Goal: Find specific page/section: Find specific page/section

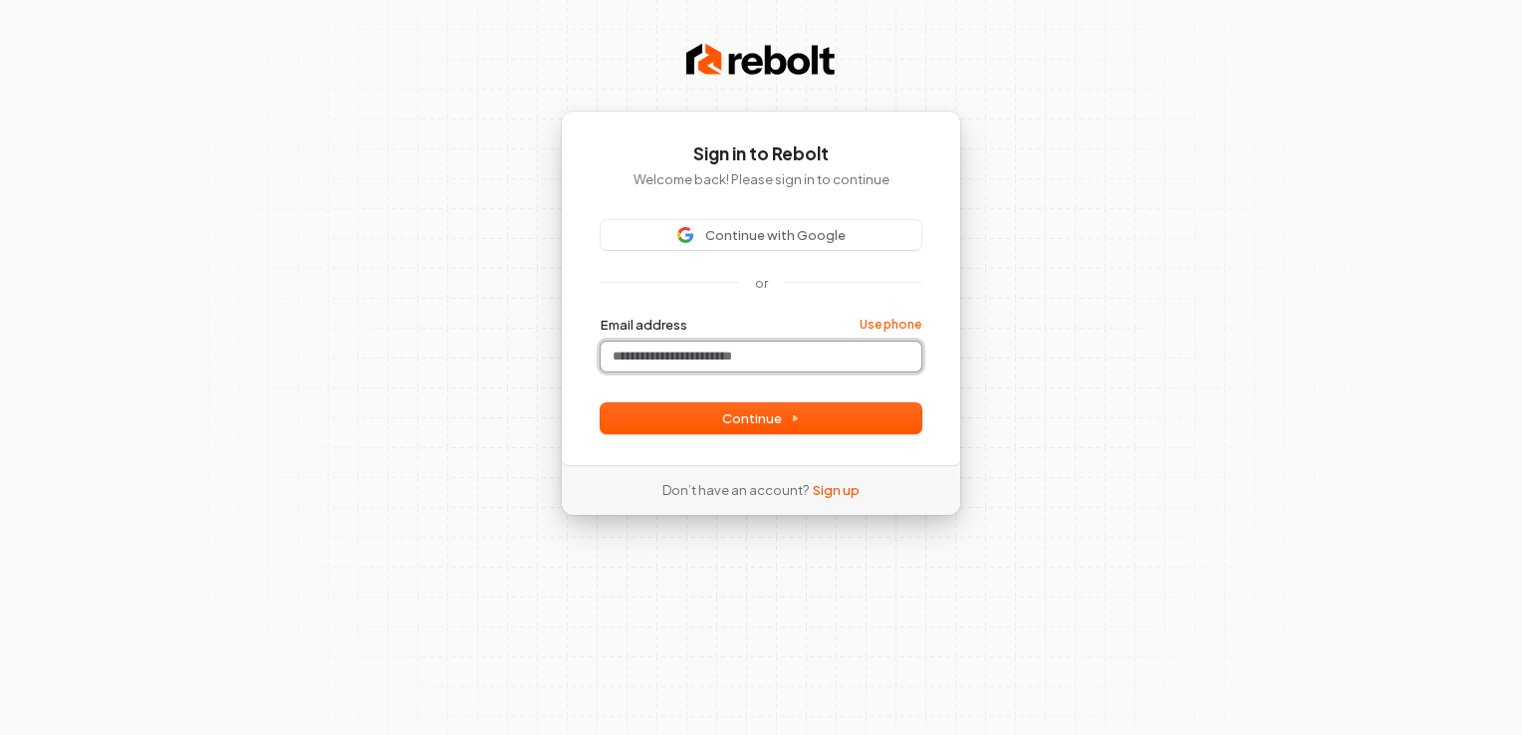
click at [668, 362] on input "Email address" at bounding box center [761, 357] width 321 height 30
click at [709, 417] on button "Continue" at bounding box center [761, 418] width 321 height 30
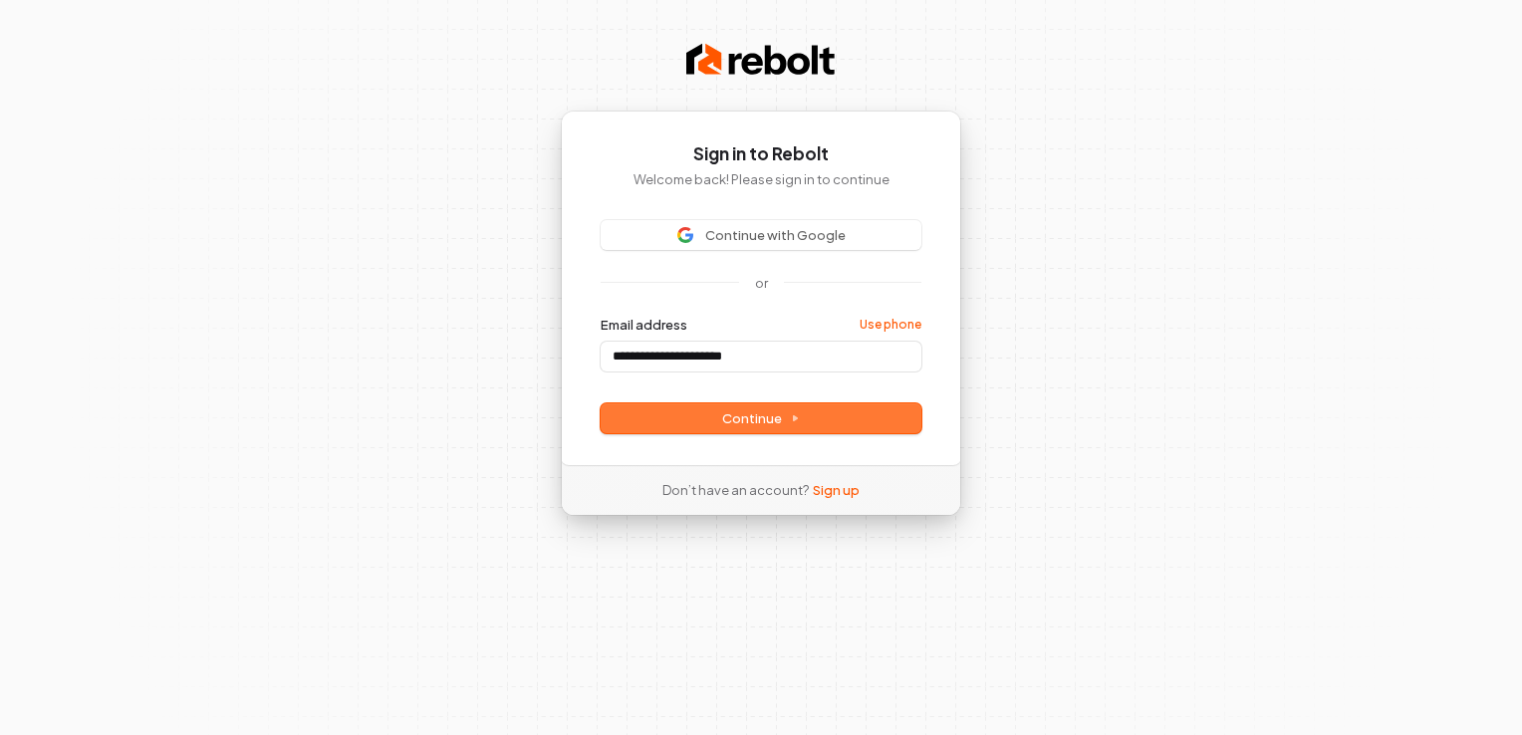
type input "**********"
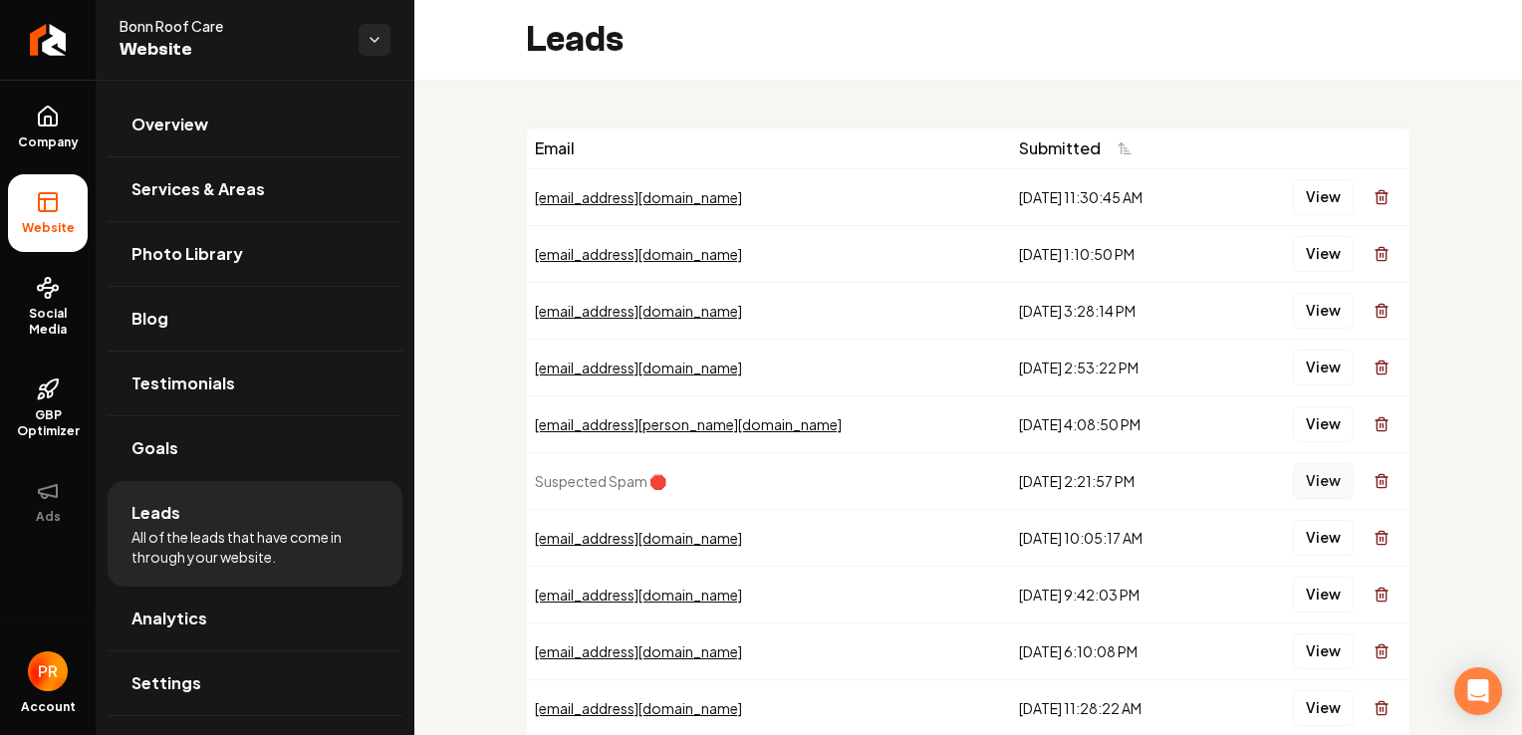
click at [1318, 480] on button "View" at bounding box center [1323, 481] width 61 height 36
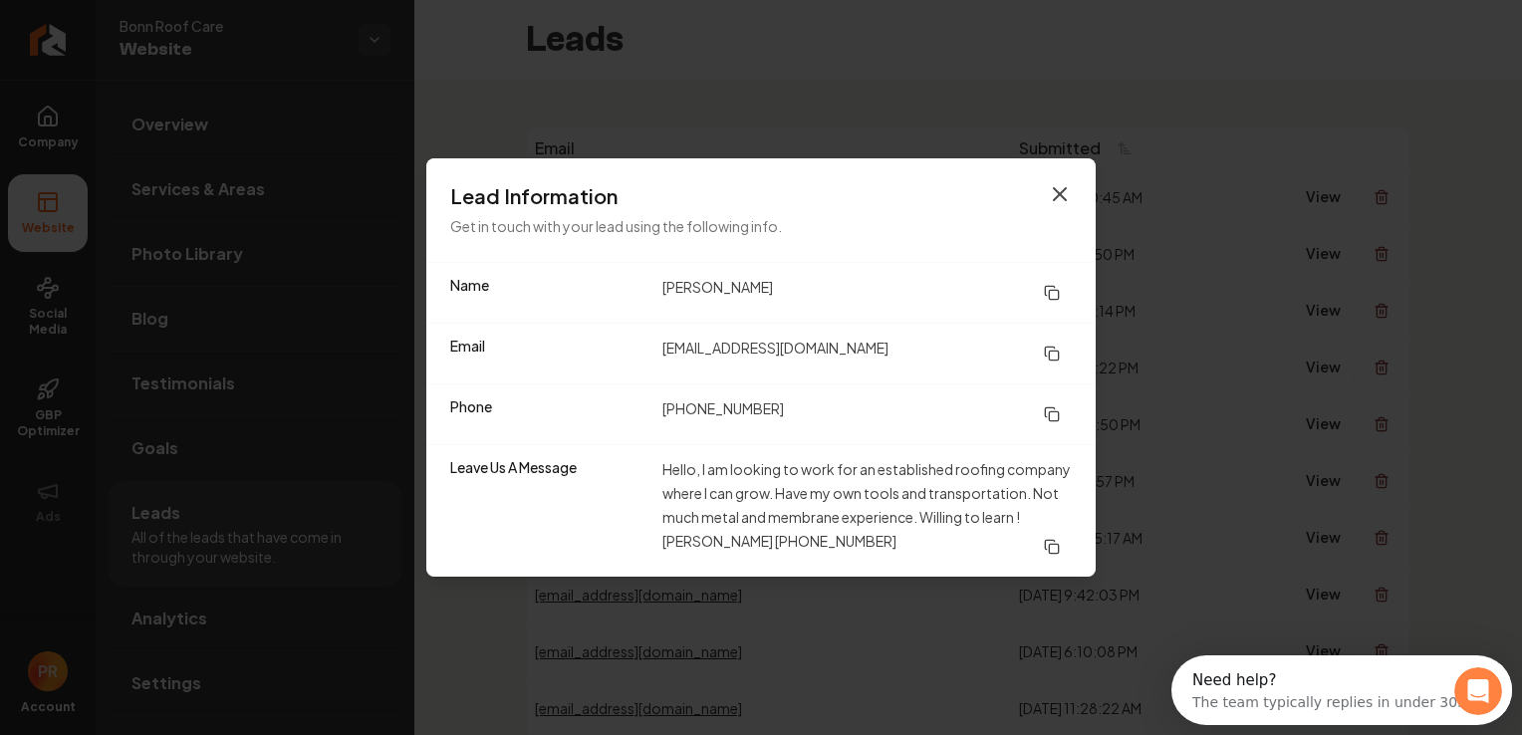
click at [1065, 195] on icon "button" at bounding box center [1060, 194] width 24 height 24
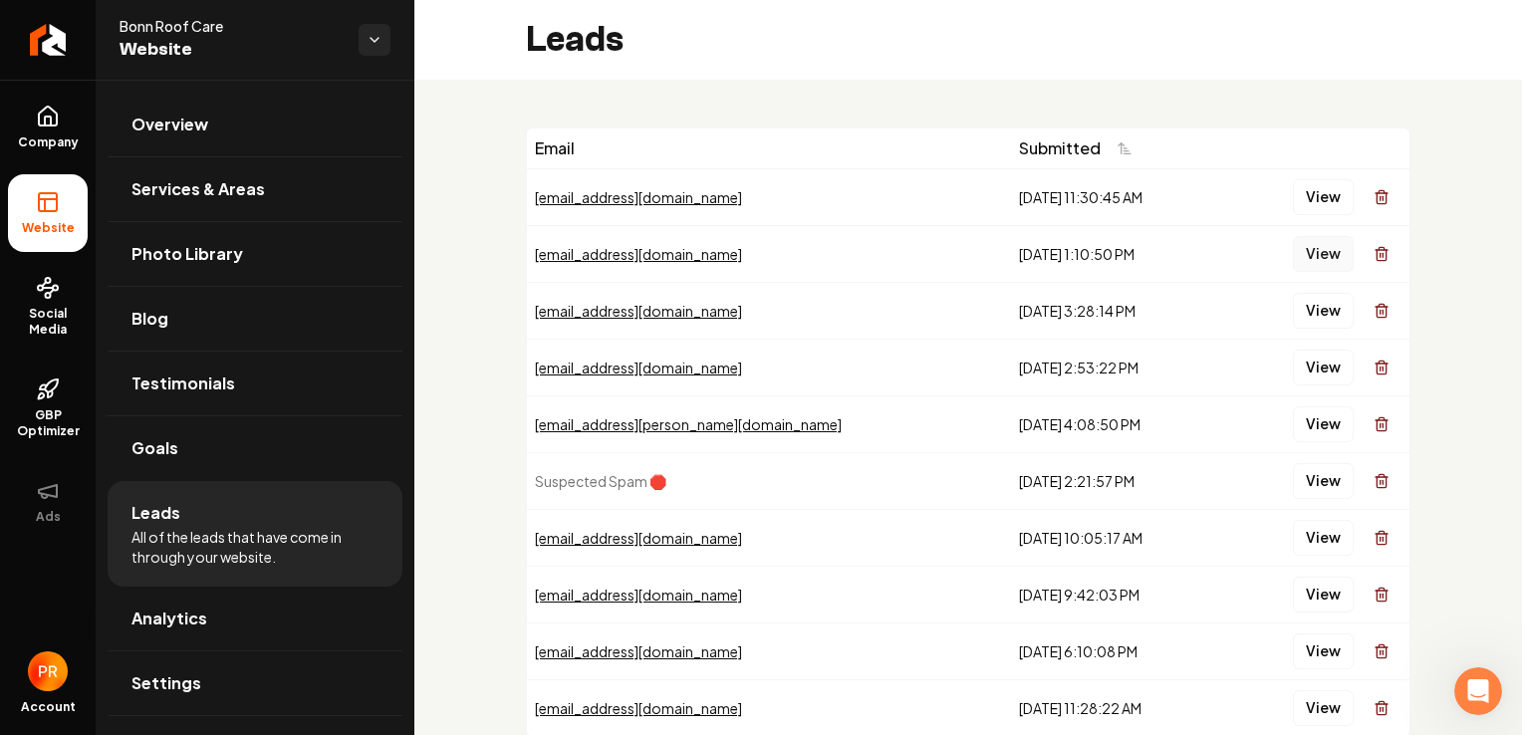
click at [1328, 253] on button "View" at bounding box center [1323, 254] width 61 height 36
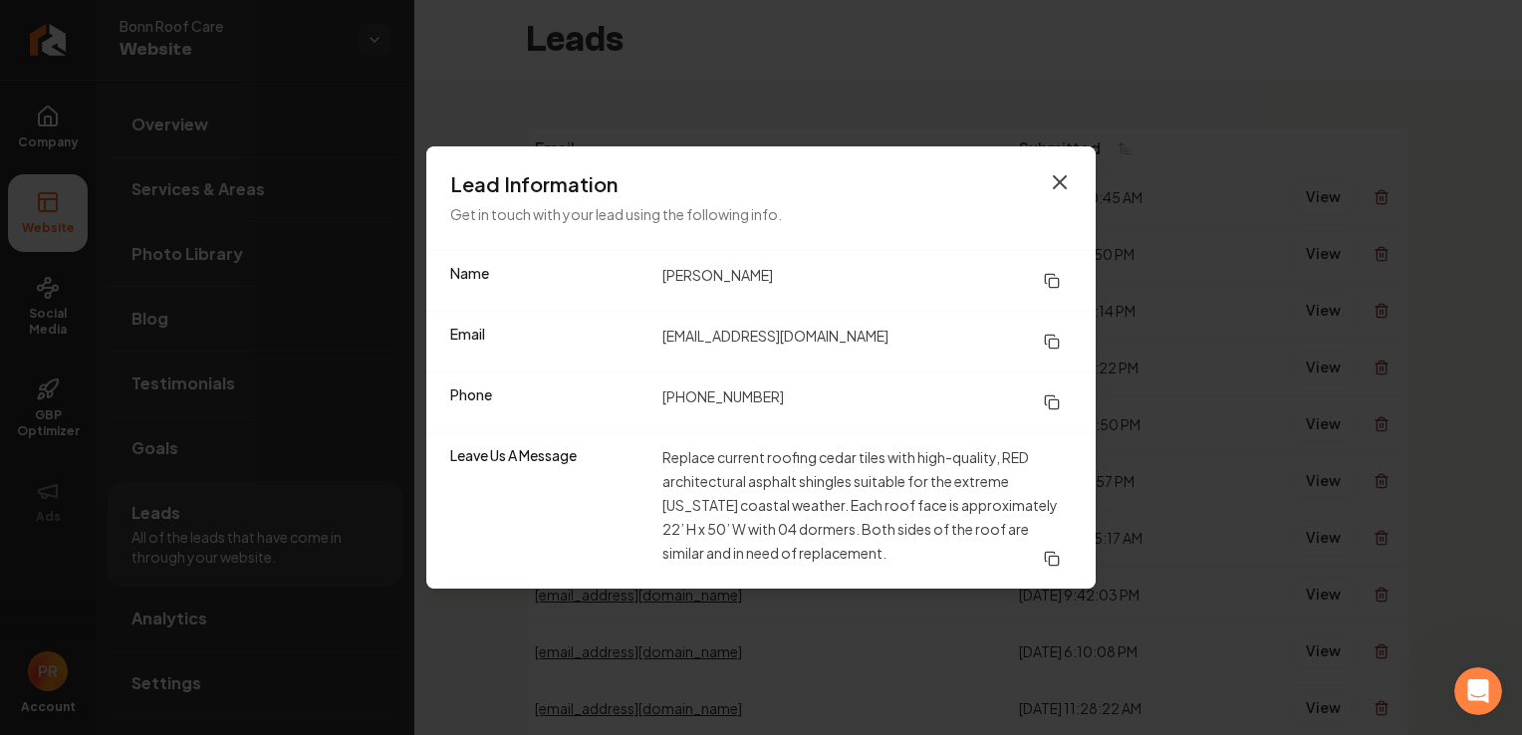
click at [1051, 171] on icon "button" at bounding box center [1060, 182] width 24 height 24
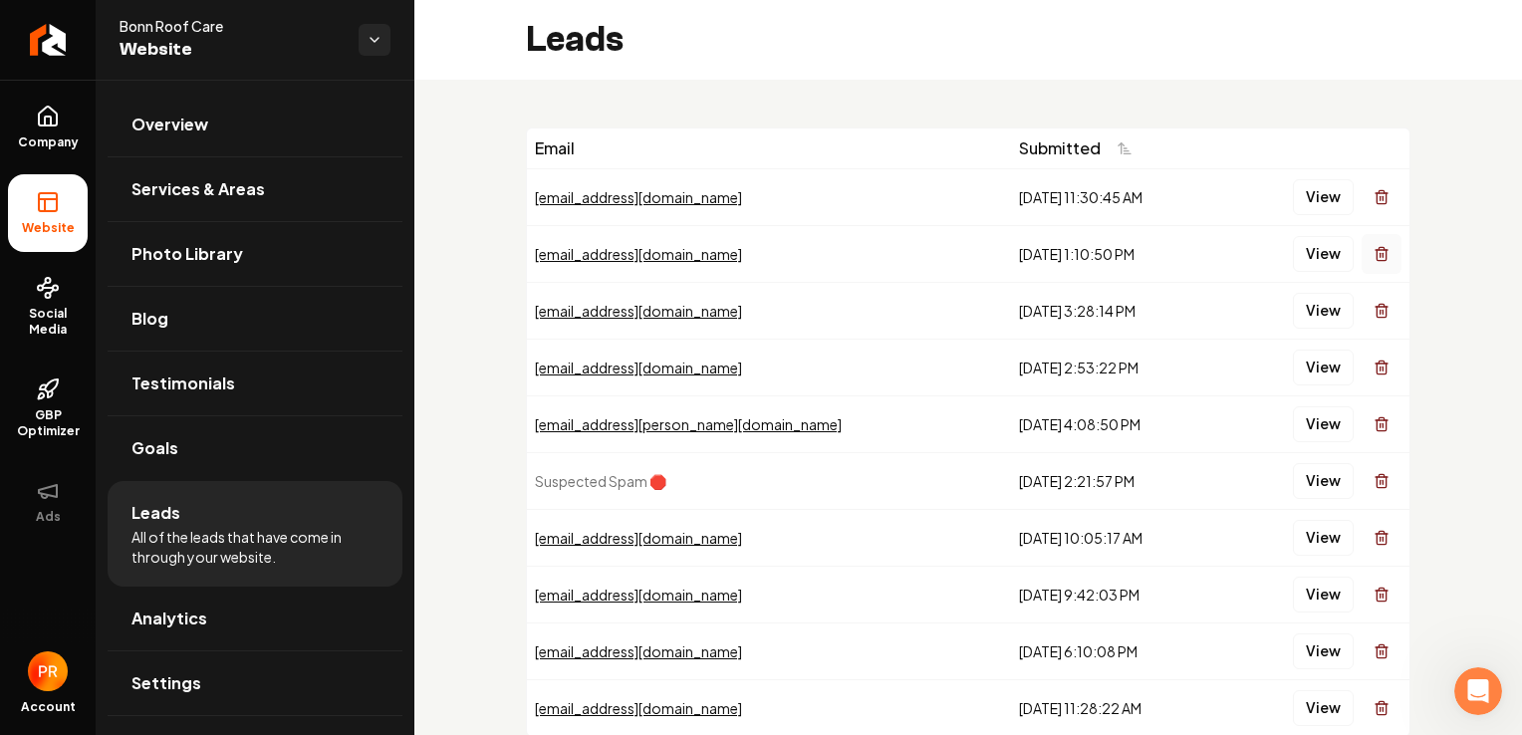
click at [1374, 253] on icon "Main content area" at bounding box center [1382, 254] width 16 height 16
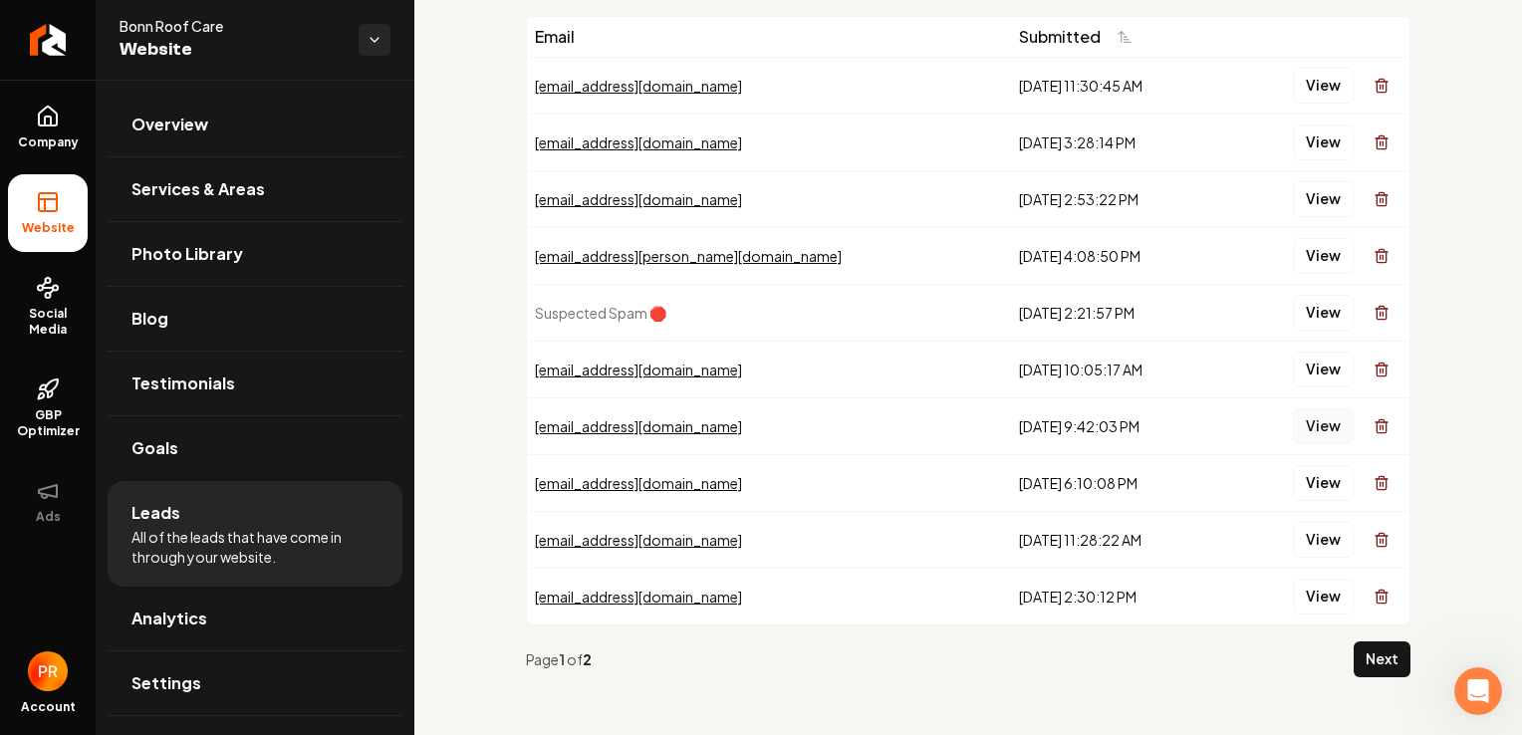
scroll to position [115, 0]
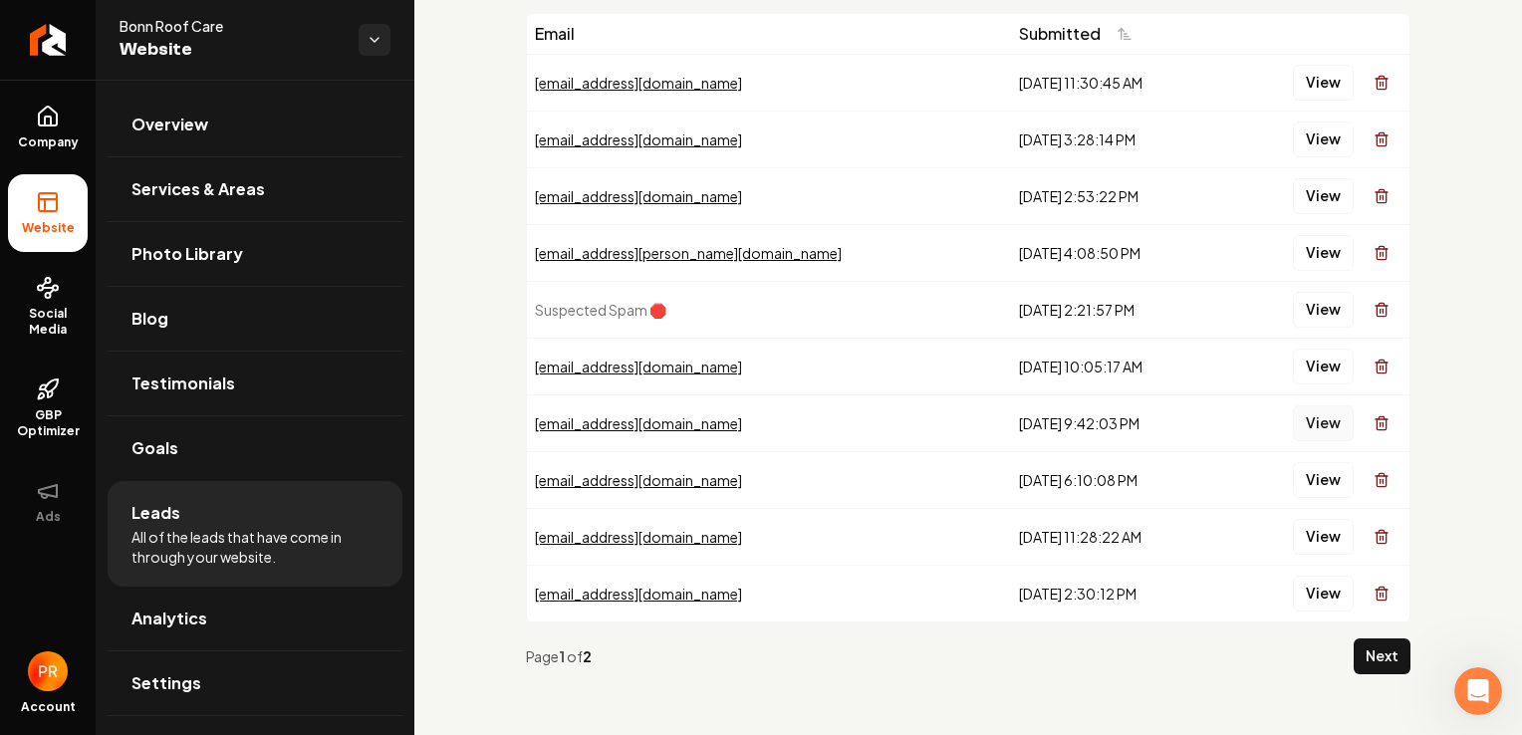
click at [1311, 428] on button "View" at bounding box center [1323, 423] width 61 height 36
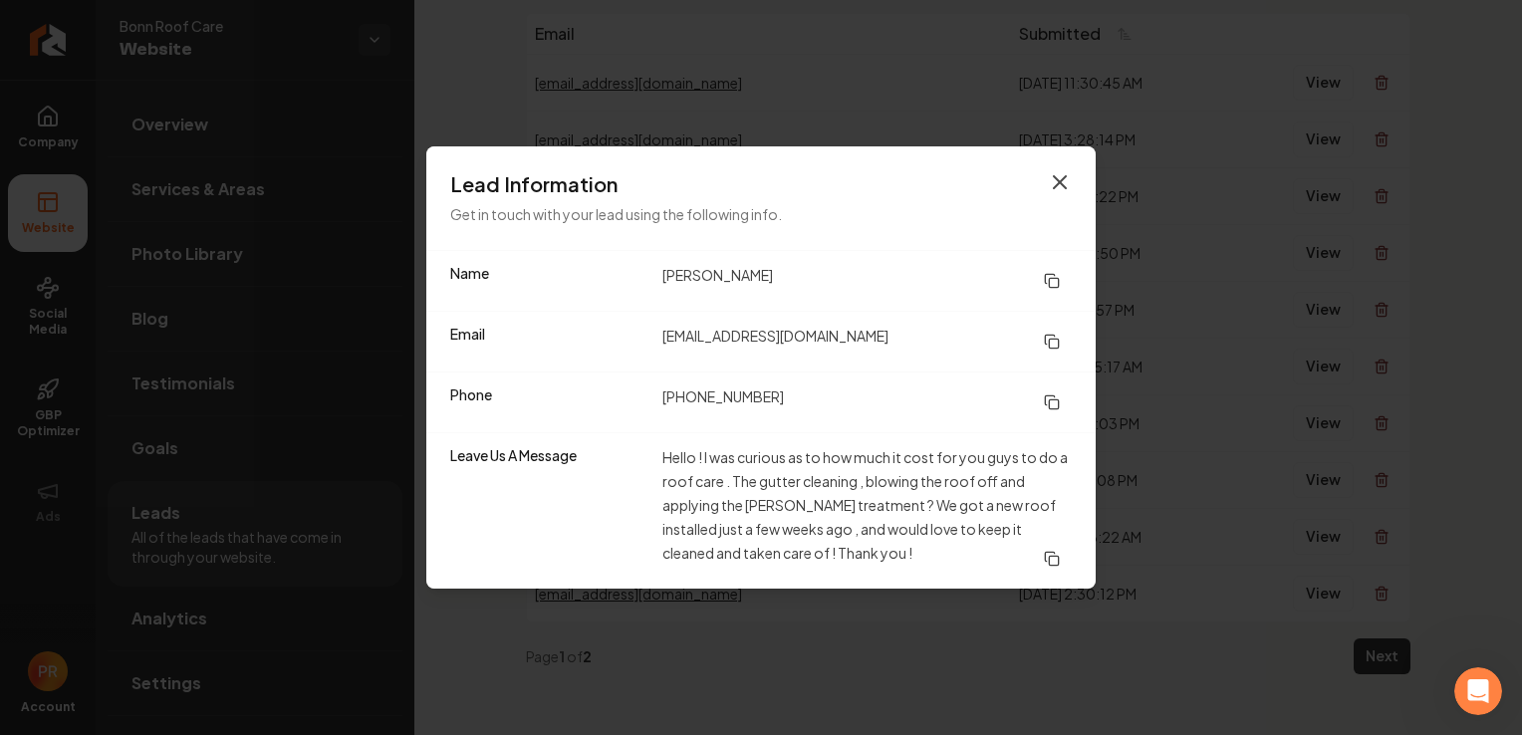
click at [1059, 185] on icon "button" at bounding box center [1060, 182] width 24 height 24
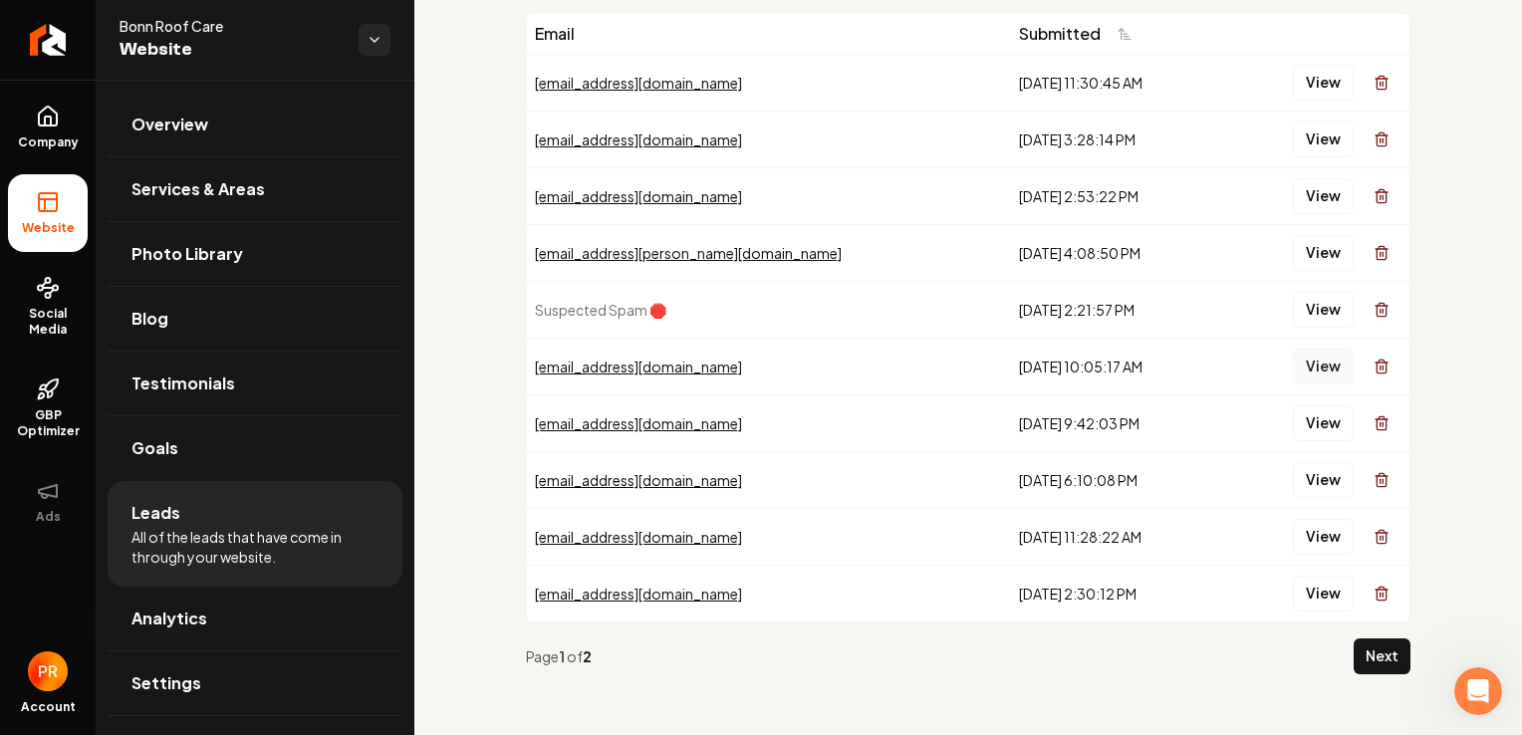
click at [1305, 365] on button "View" at bounding box center [1323, 367] width 61 height 36
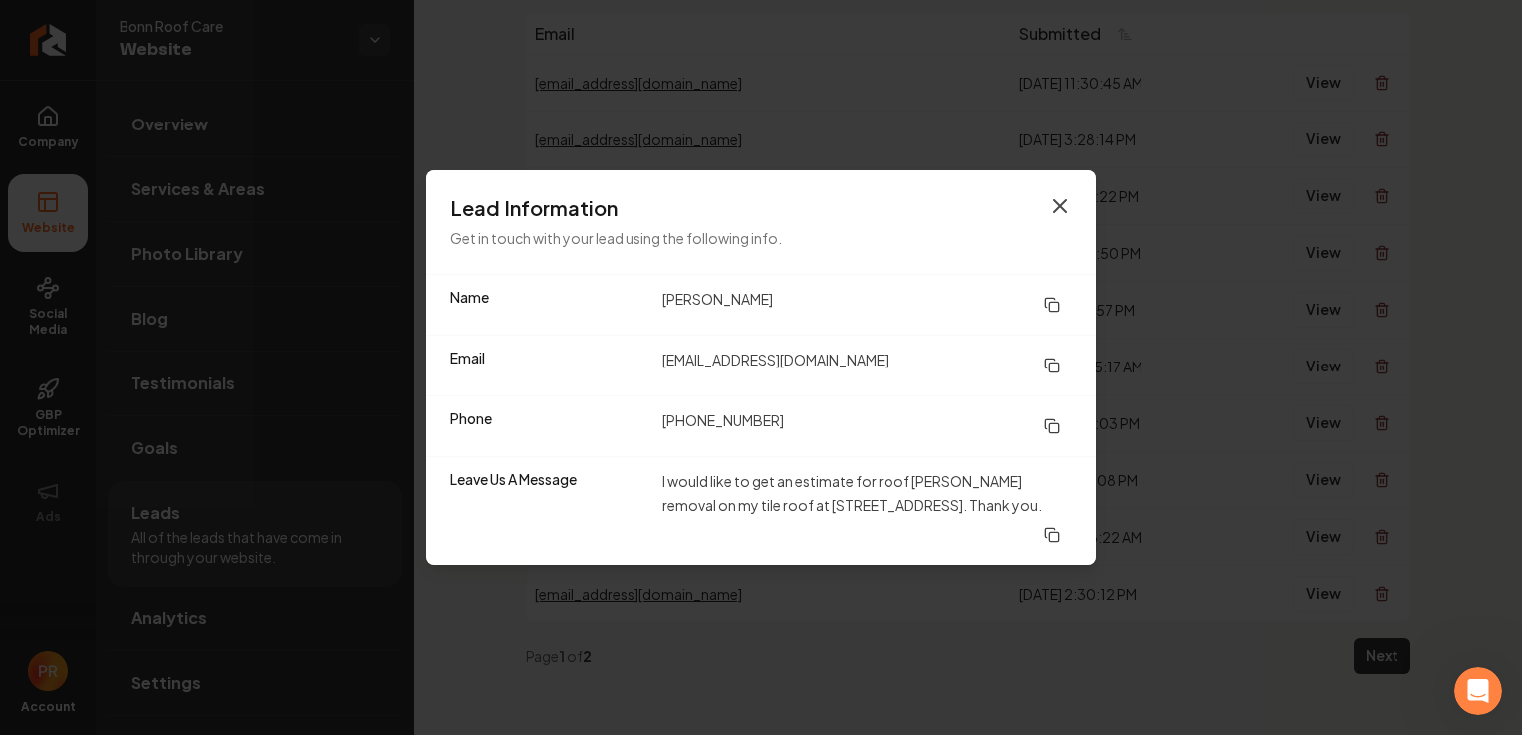
click at [1056, 218] on icon "button" at bounding box center [1060, 206] width 24 height 24
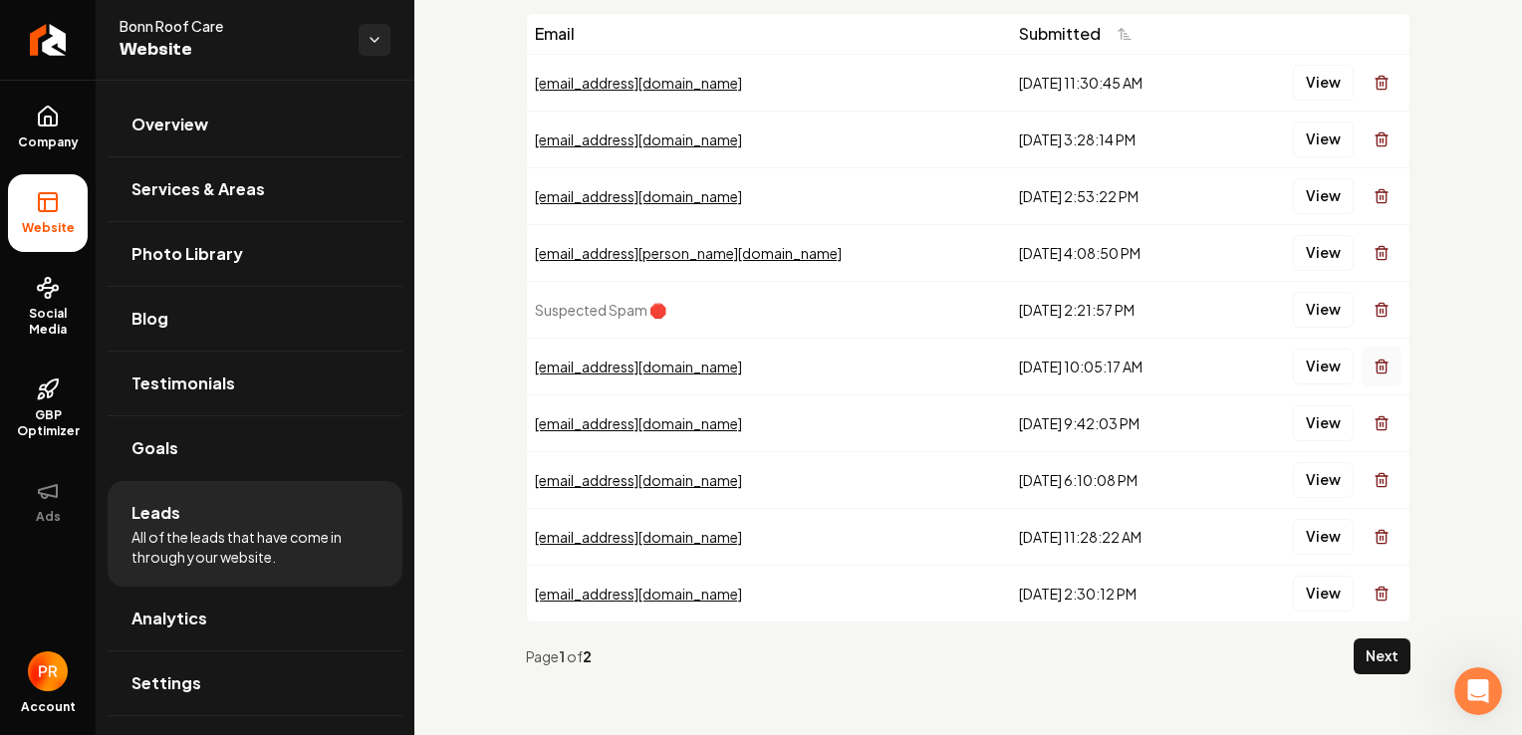
click at [1374, 359] on icon "Main content area" at bounding box center [1382, 367] width 16 height 16
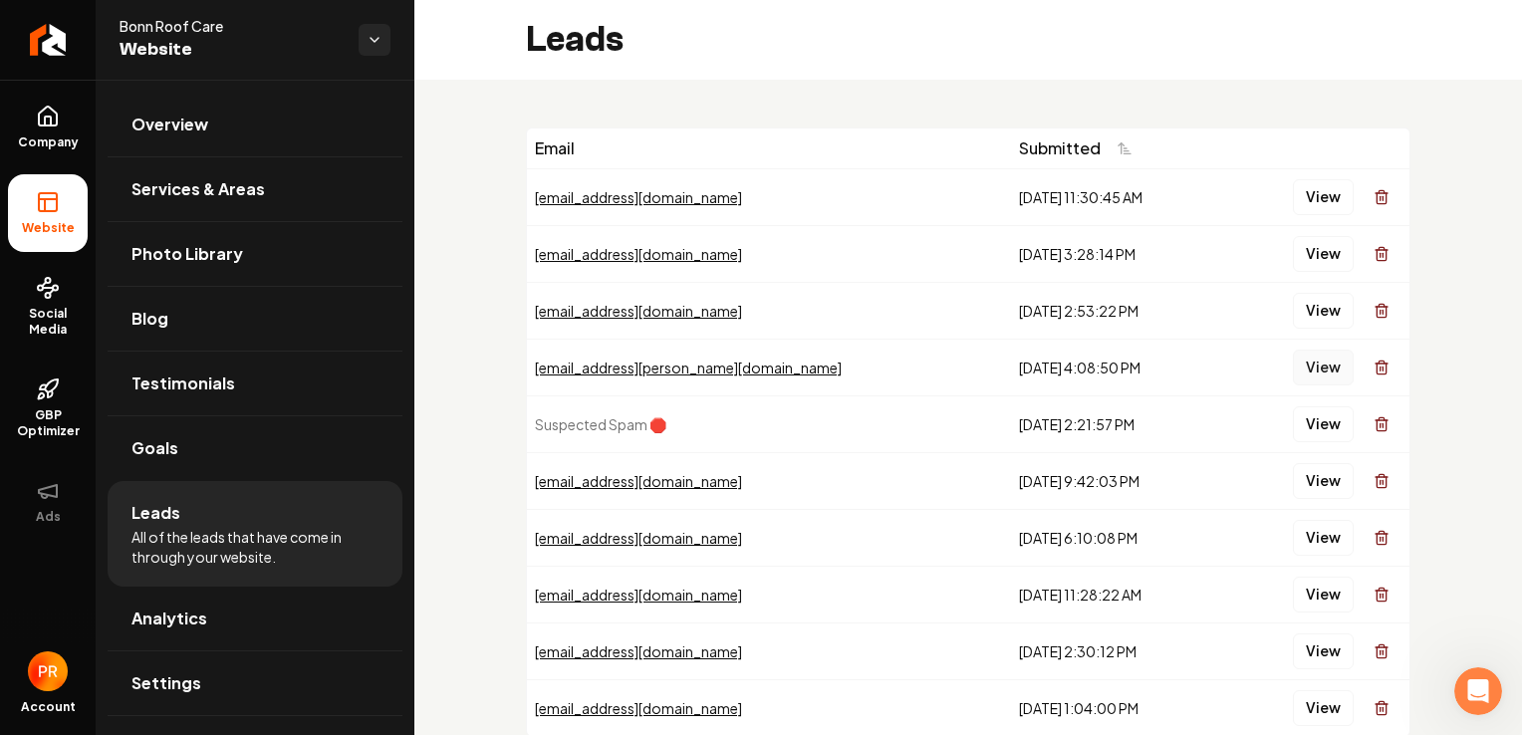
click at [1304, 361] on button "View" at bounding box center [1323, 368] width 61 height 36
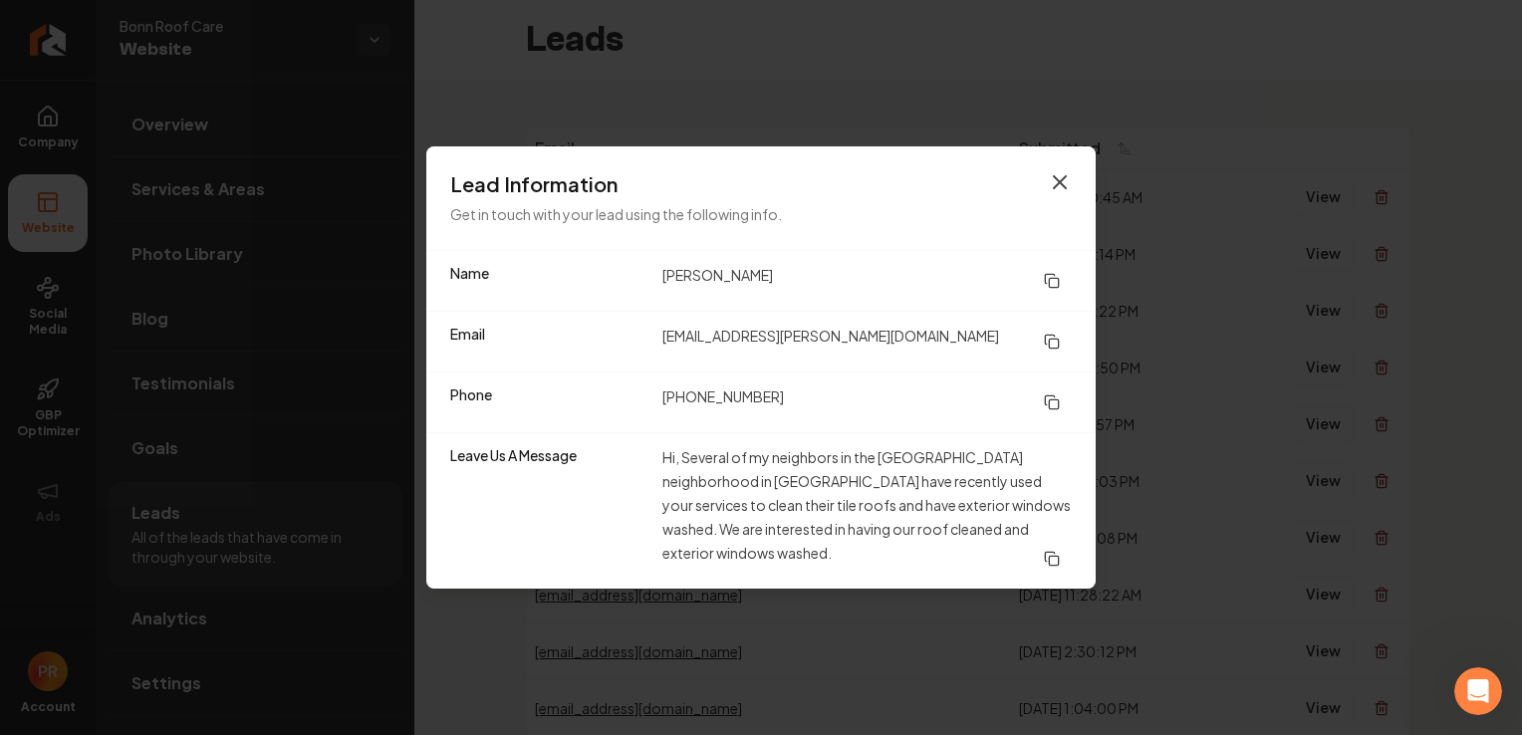
click at [1063, 174] on icon "button" at bounding box center [1060, 182] width 24 height 24
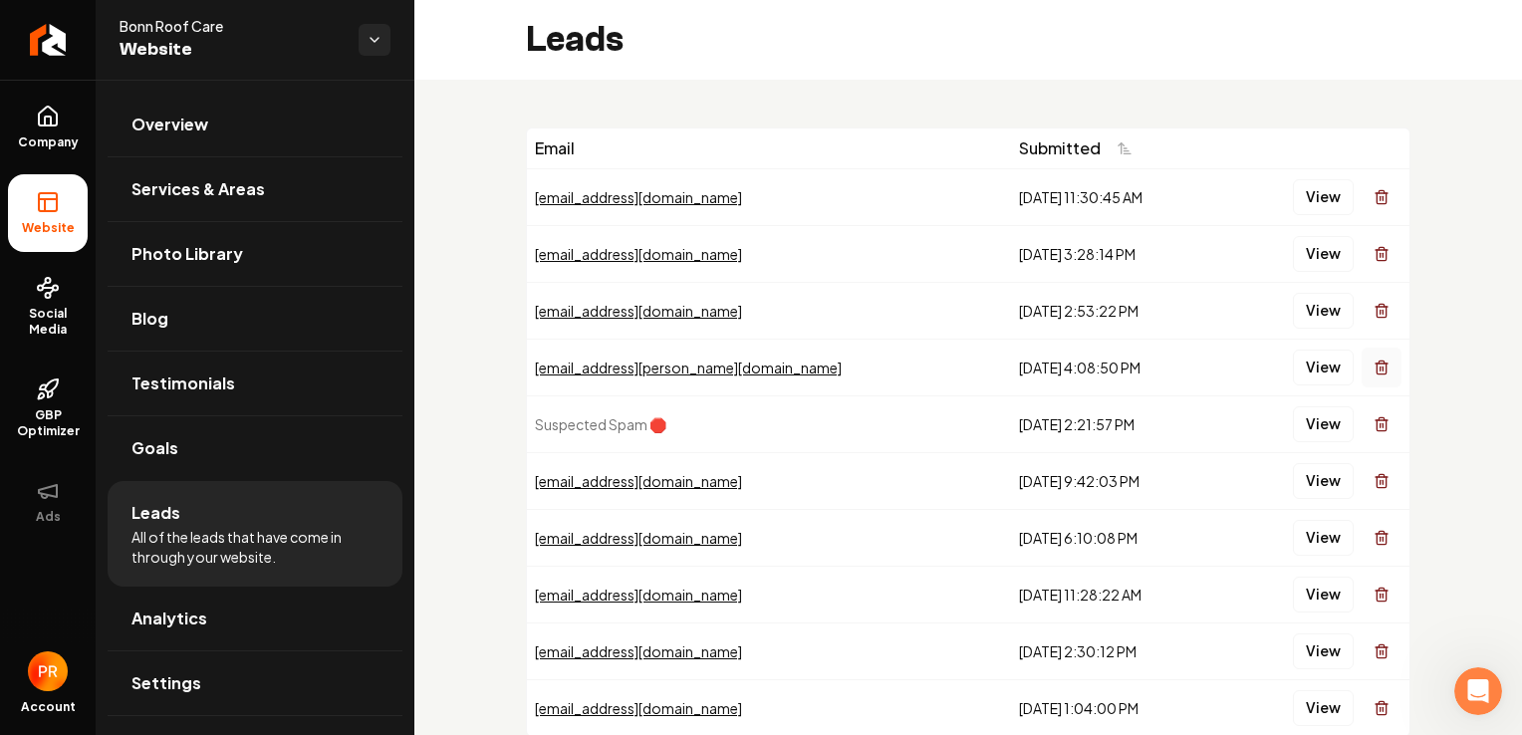
click at [1377, 369] on icon "Main content area" at bounding box center [1381, 369] width 9 height 11
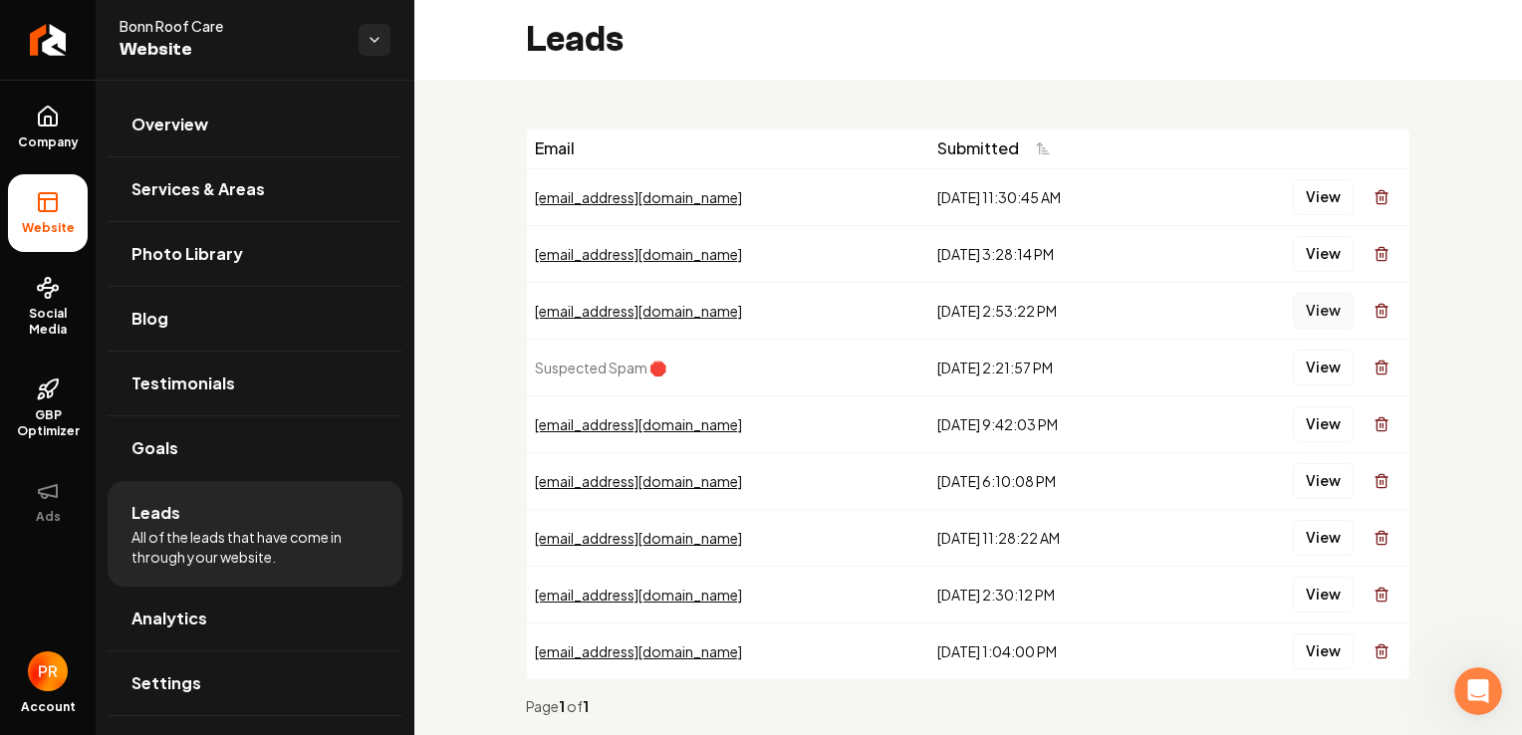
click at [1315, 306] on button "View" at bounding box center [1323, 311] width 61 height 36
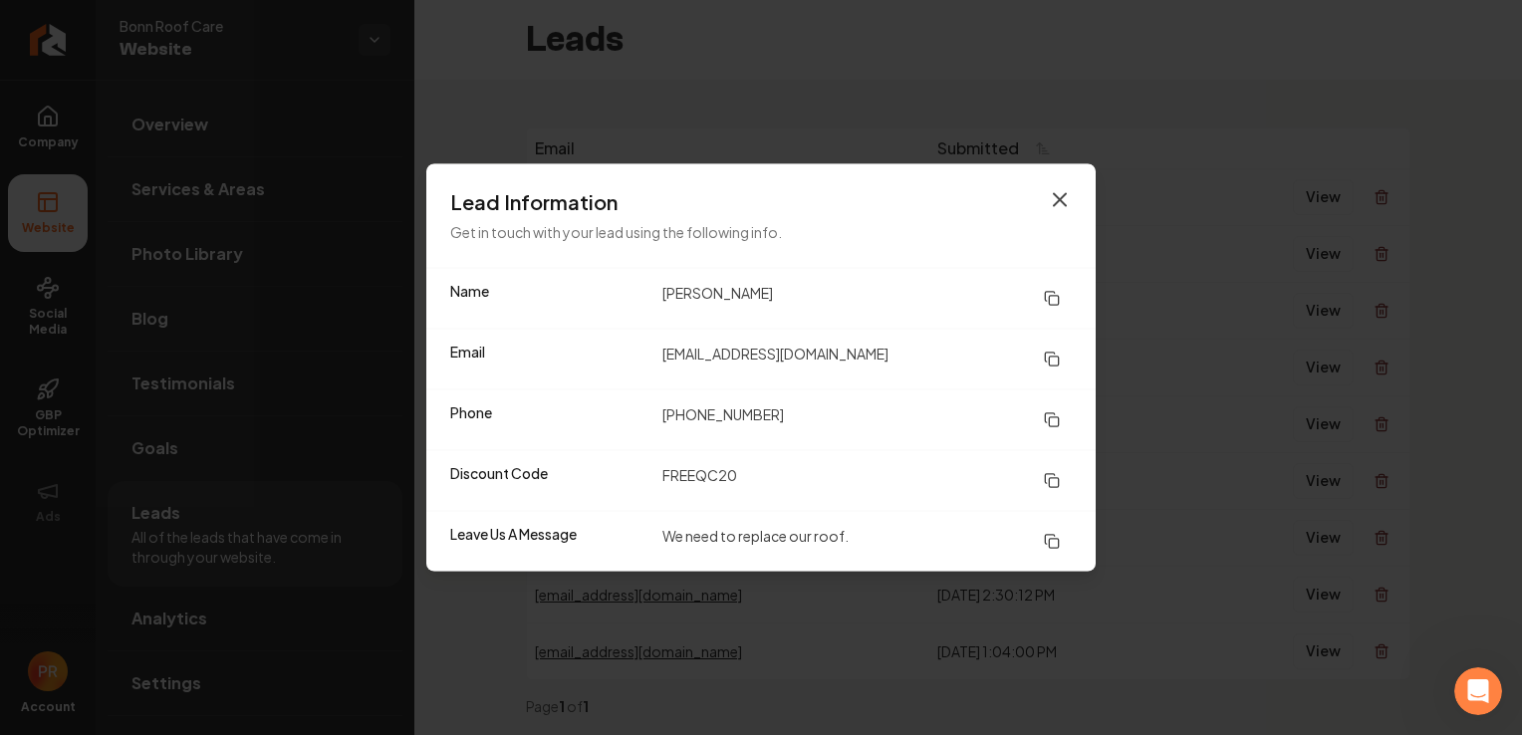
click at [1061, 193] on icon "button" at bounding box center [1060, 200] width 24 height 24
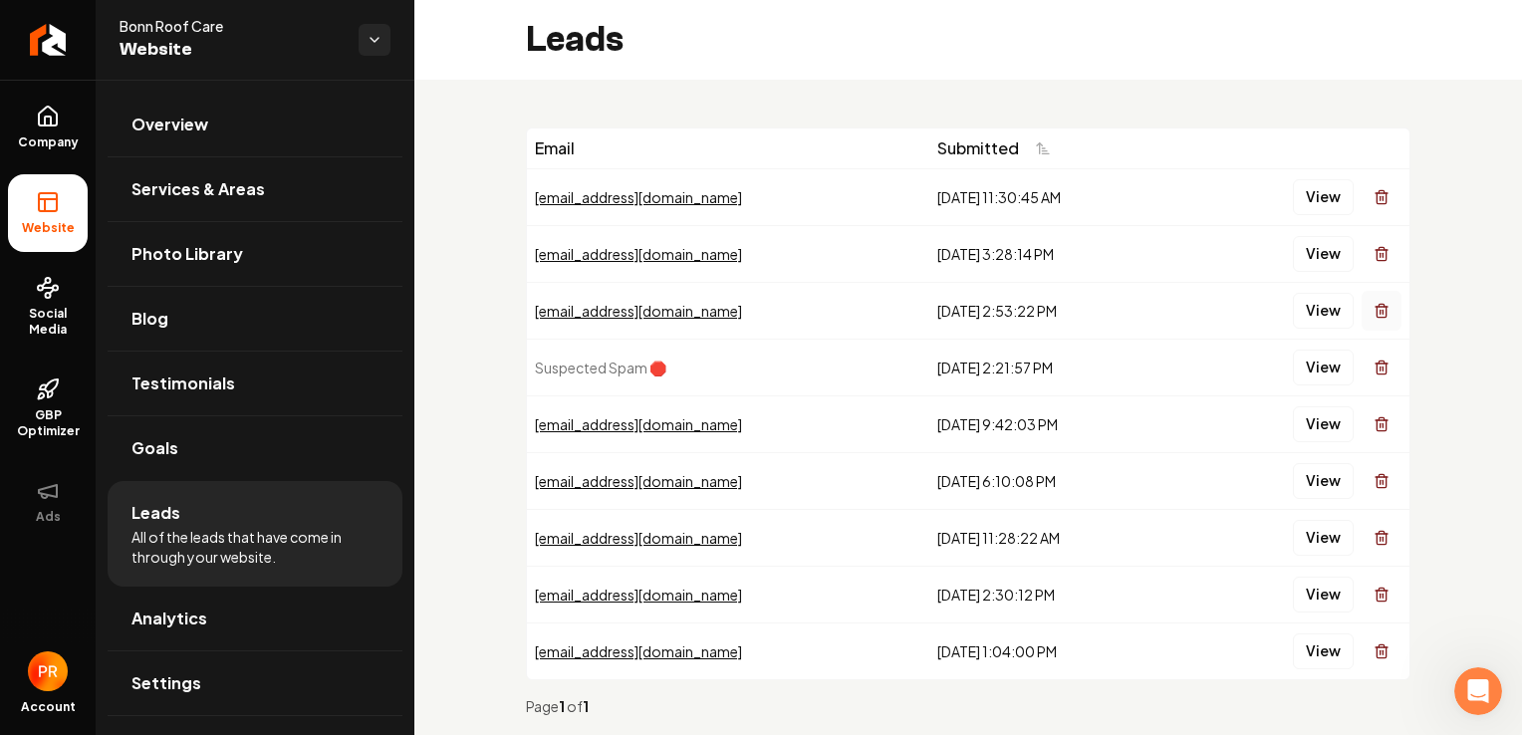
click at [1374, 308] on icon "Main content area" at bounding box center [1382, 311] width 16 height 16
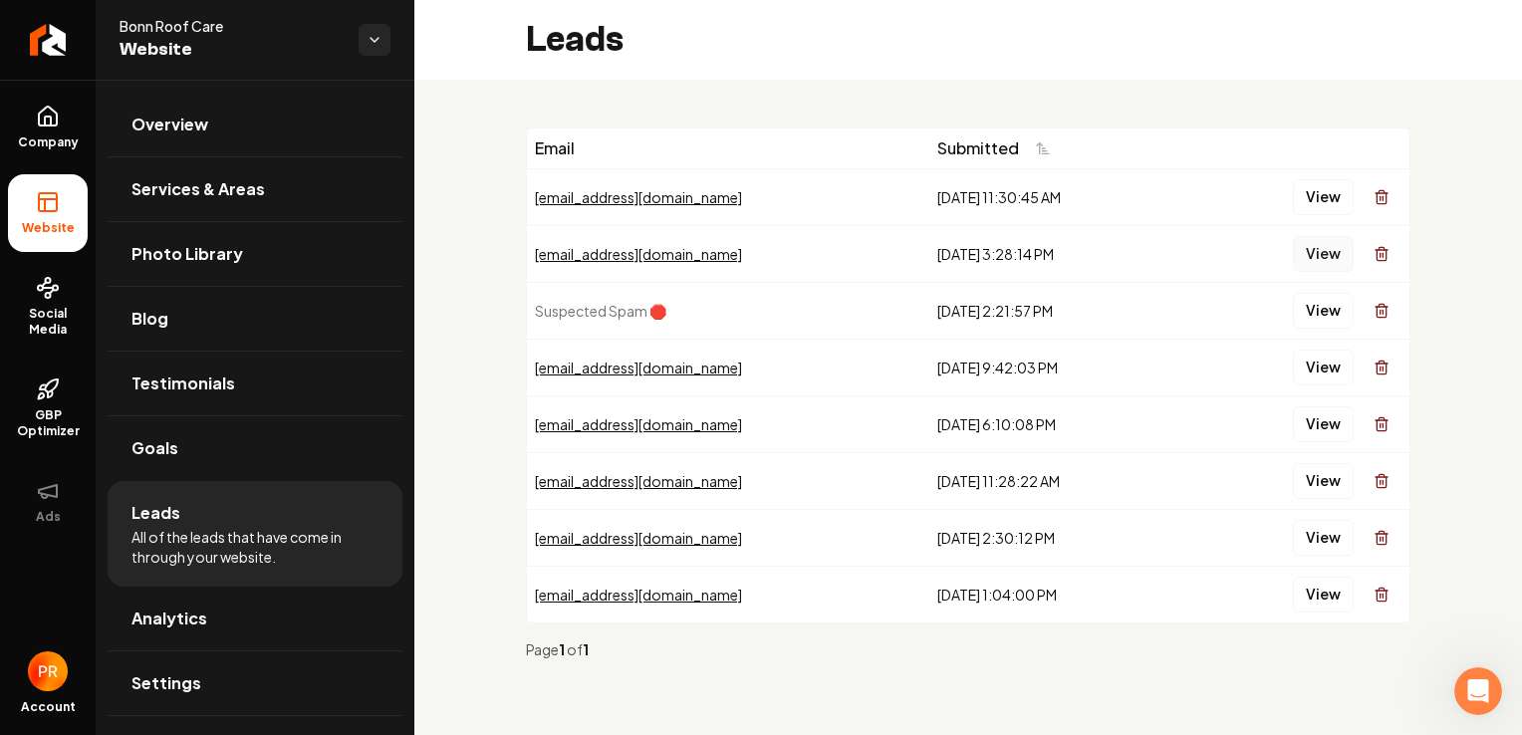
click at [1329, 253] on button "View" at bounding box center [1323, 254] width 61 height 36
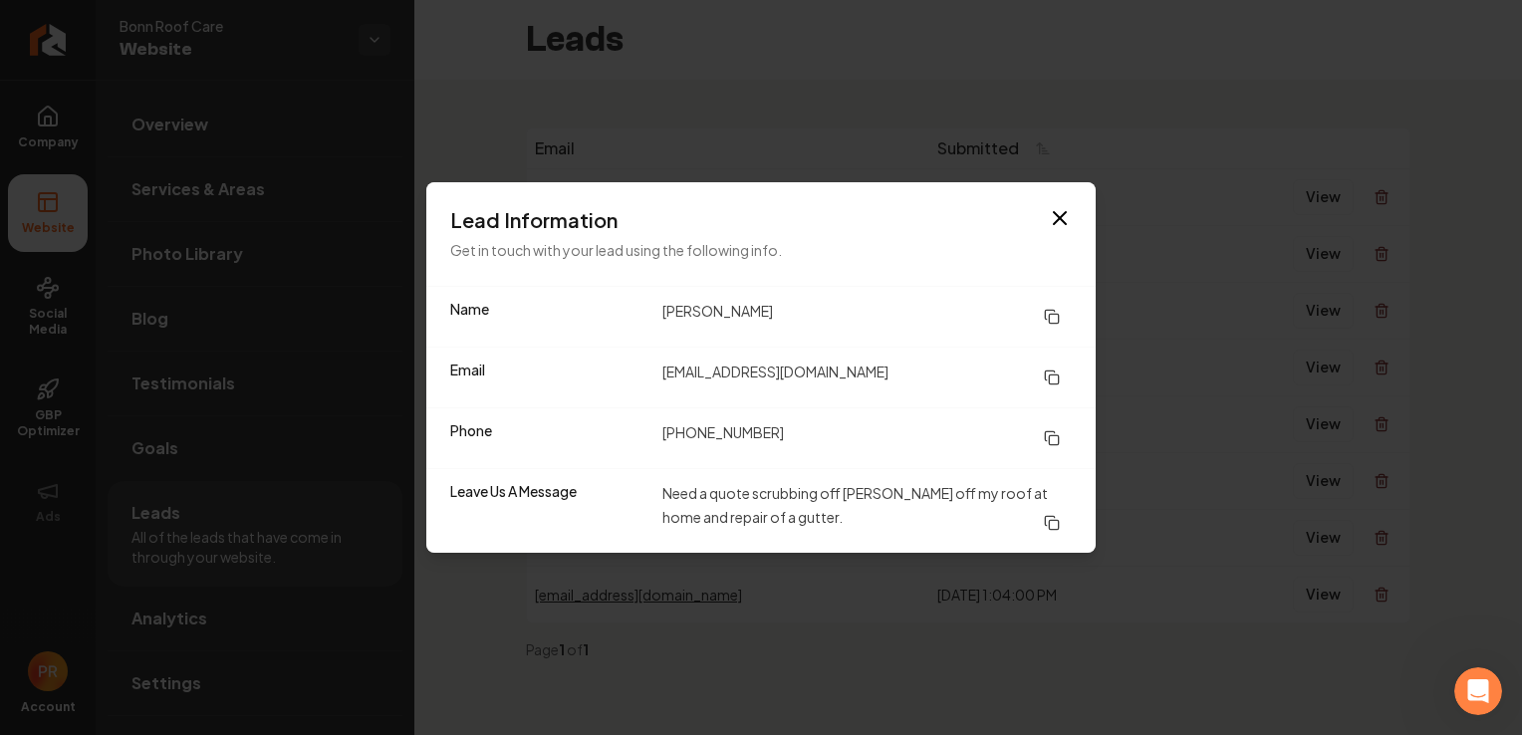
click at [1046, 213] on h3 "Lead Information" at bounding box center [761, 220] width 622 height 28
click at [1061, 213] on icon "button" at bounding box center [1060, 218] width 24 height 24
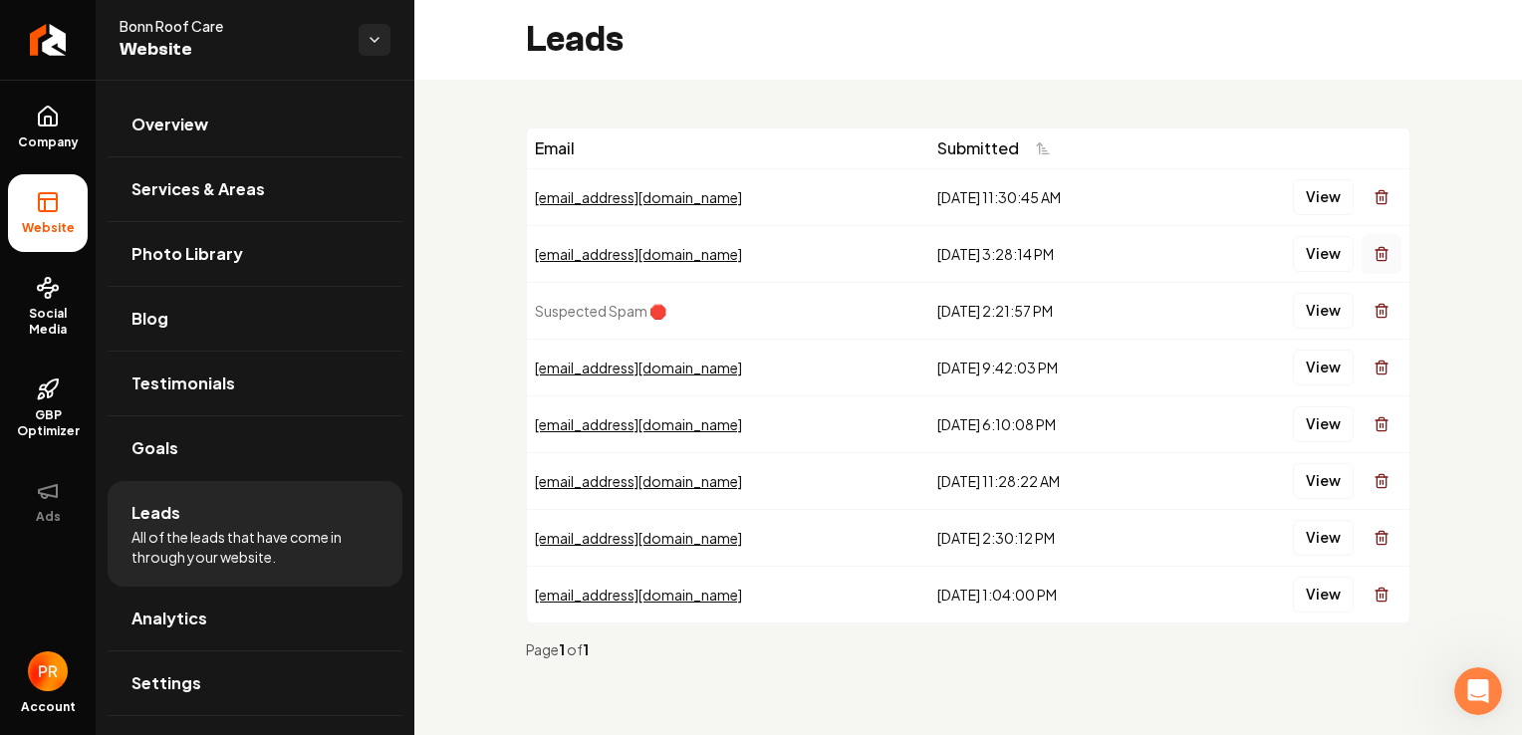
click at [1379, 257] on icon "Main content area" at bounding box center [1382, 254] width 16 height 16
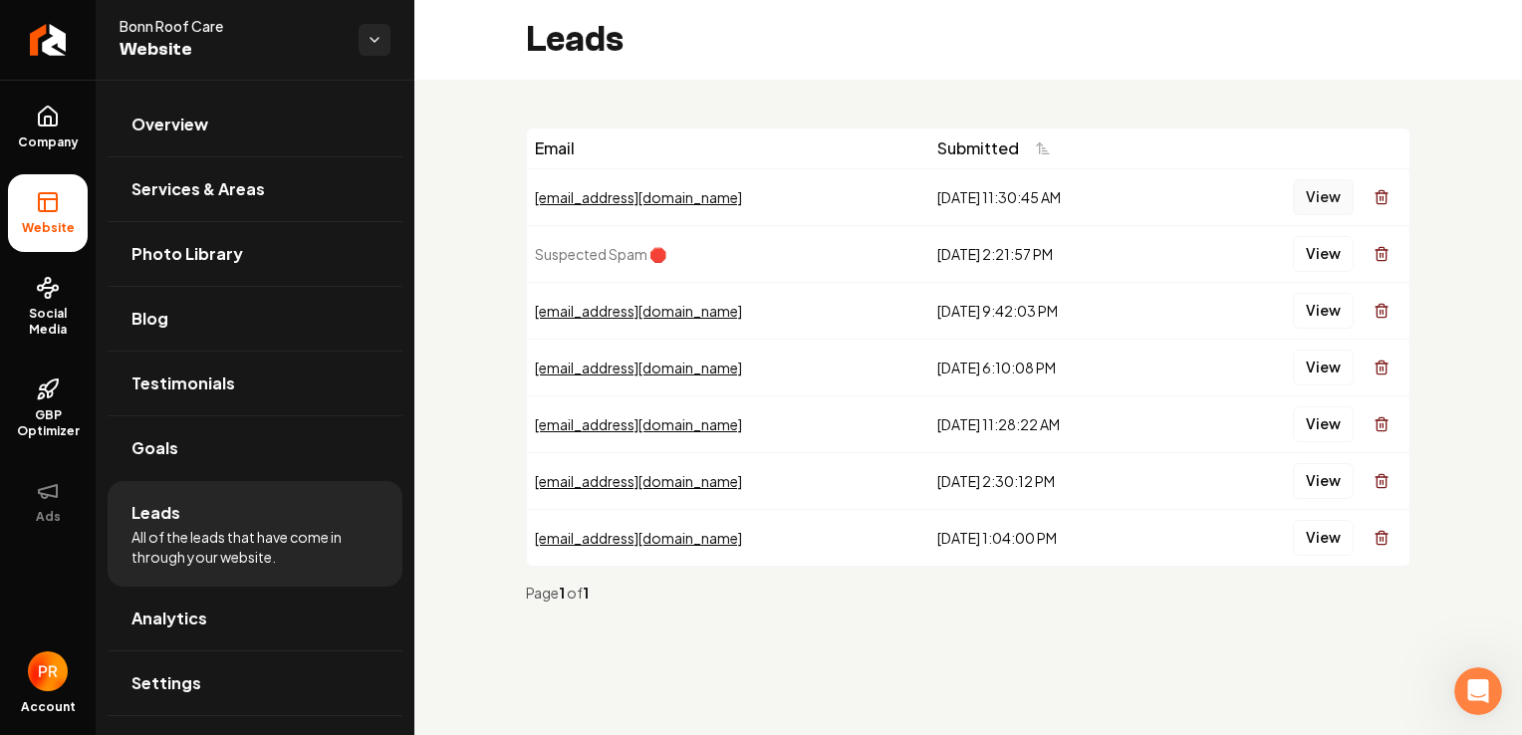
click at [1318, 196] on button "View" at bounding box center [1323, 197] width 61 height 36
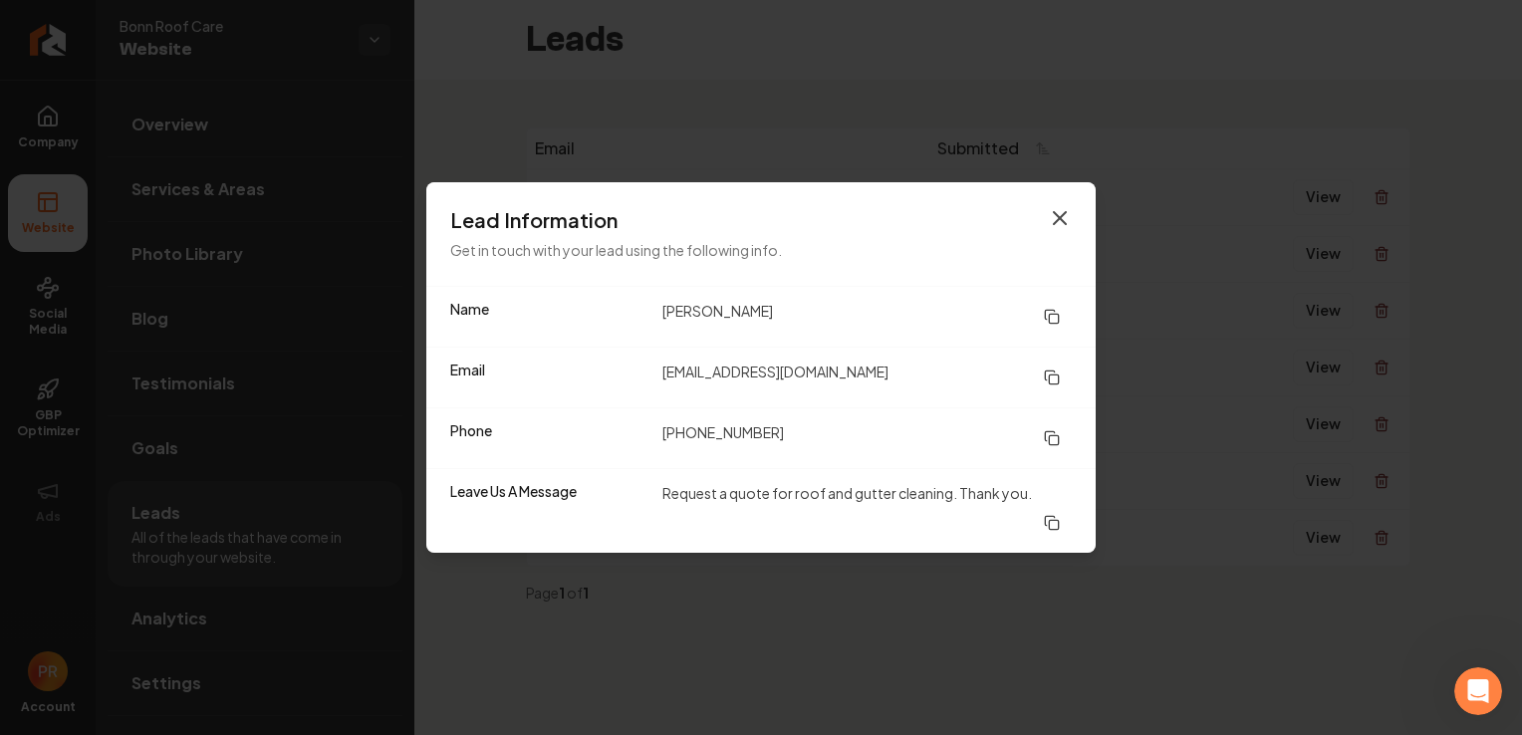
click at [1060, 224] on icon "button" at bounding box center [1060, 218] width 12 height 12
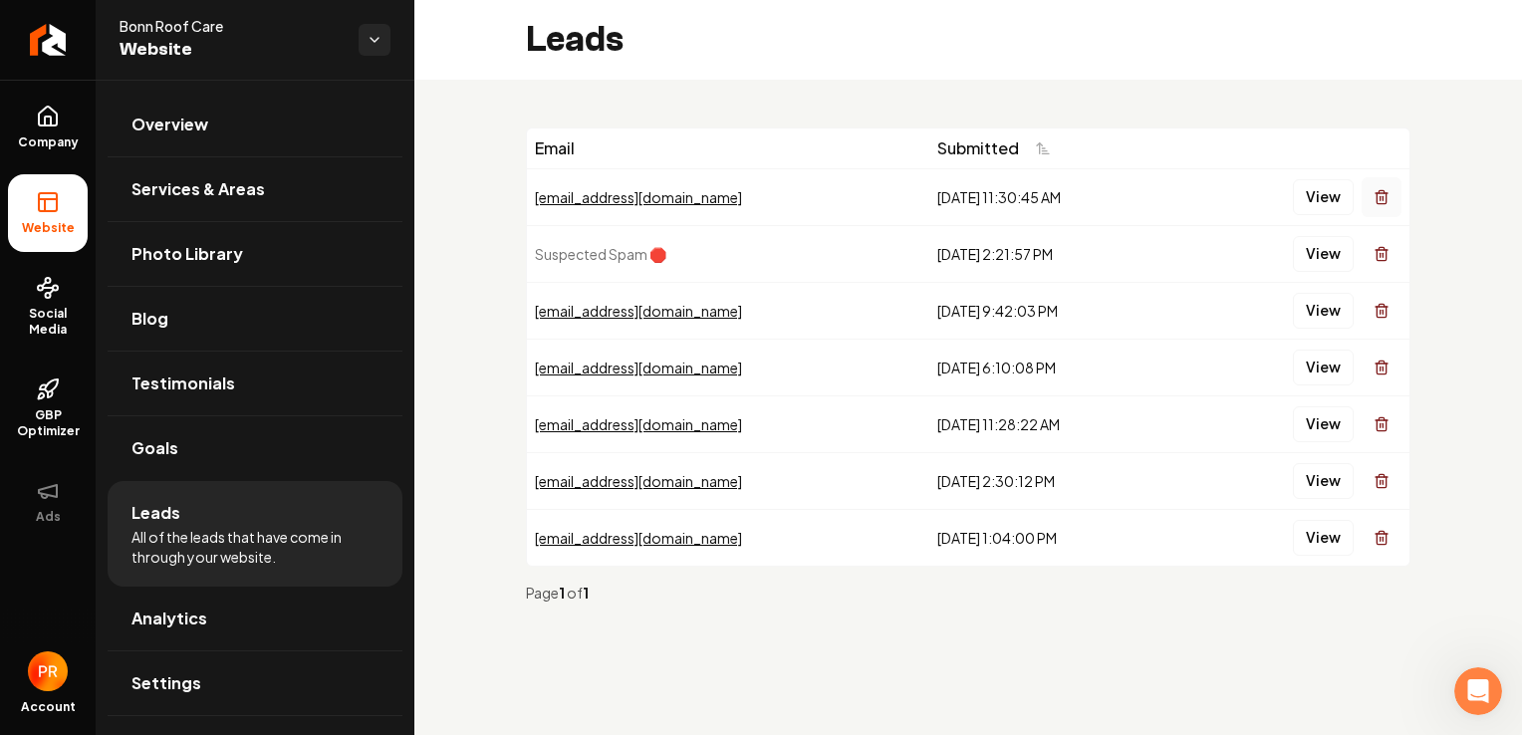
click at [1385, 197] on icon "Main content area" at bounding box center [1382, 197] width 16 height 16
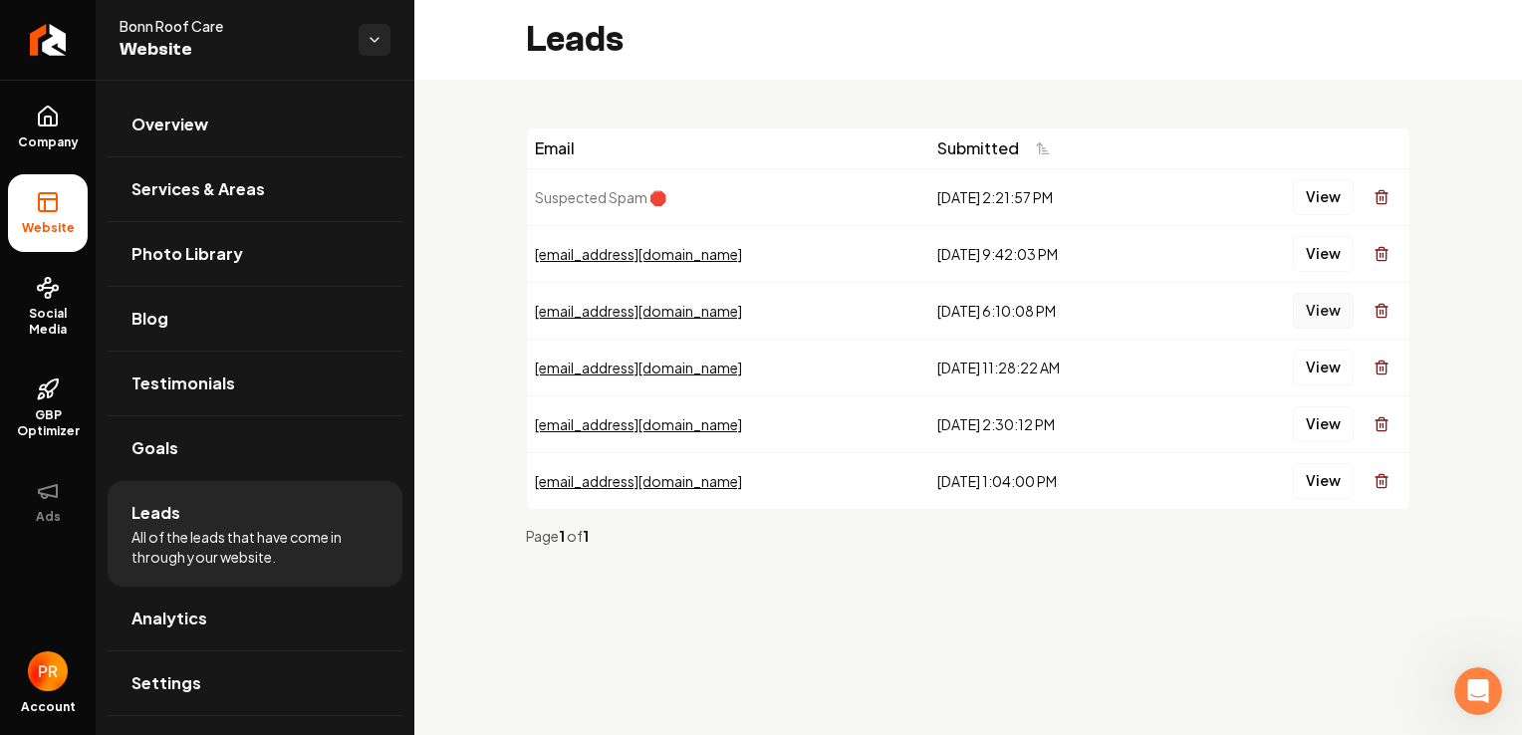
click at [1318, 308] on button "View" at bounding box center [1323, 311] width 61 height 36
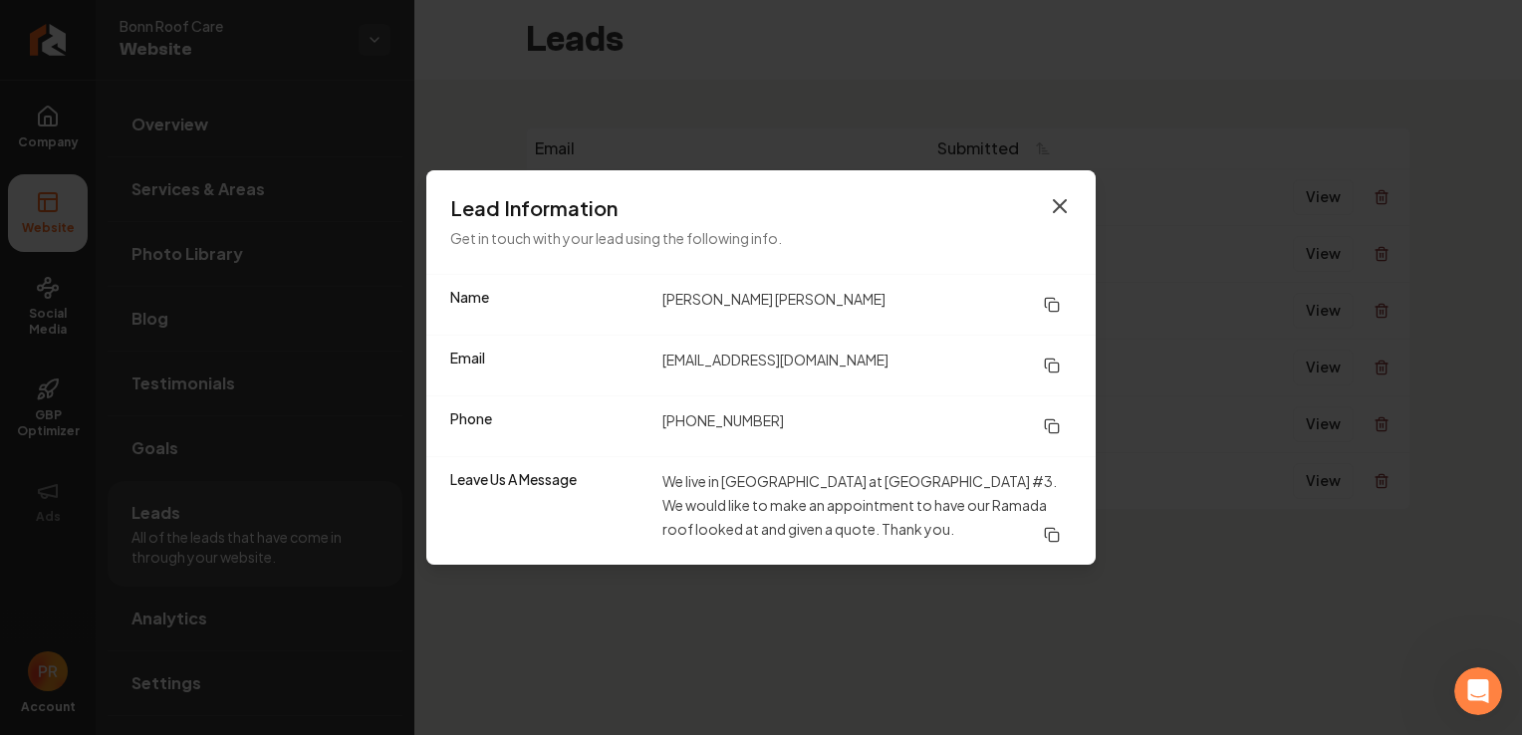
click at [1068, 207] on icon "button" at bounding box center [1060, 206] width 24 height 24
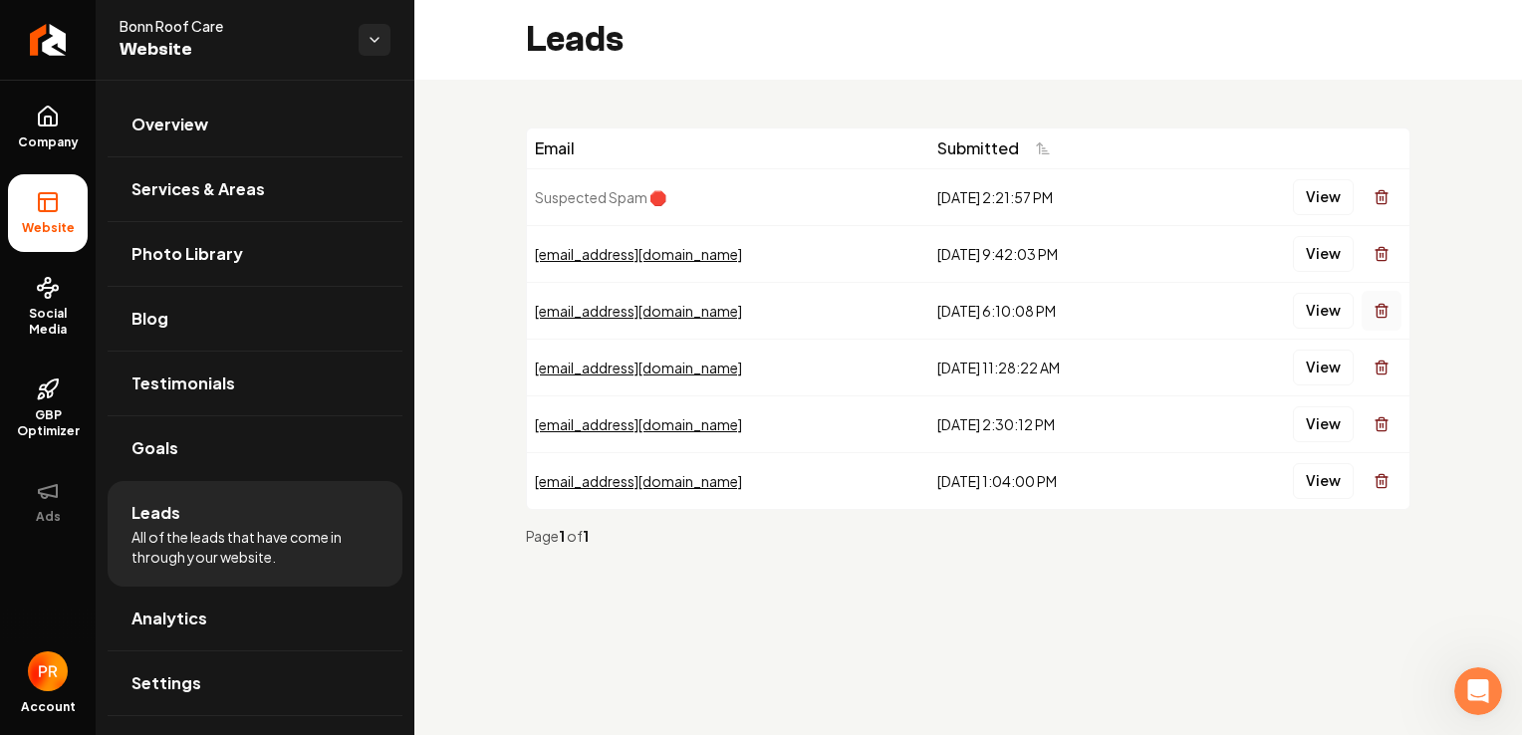
click at [1384, 308] on icon "Main content area" at bounding box center [1382, 311] width 16 height 16
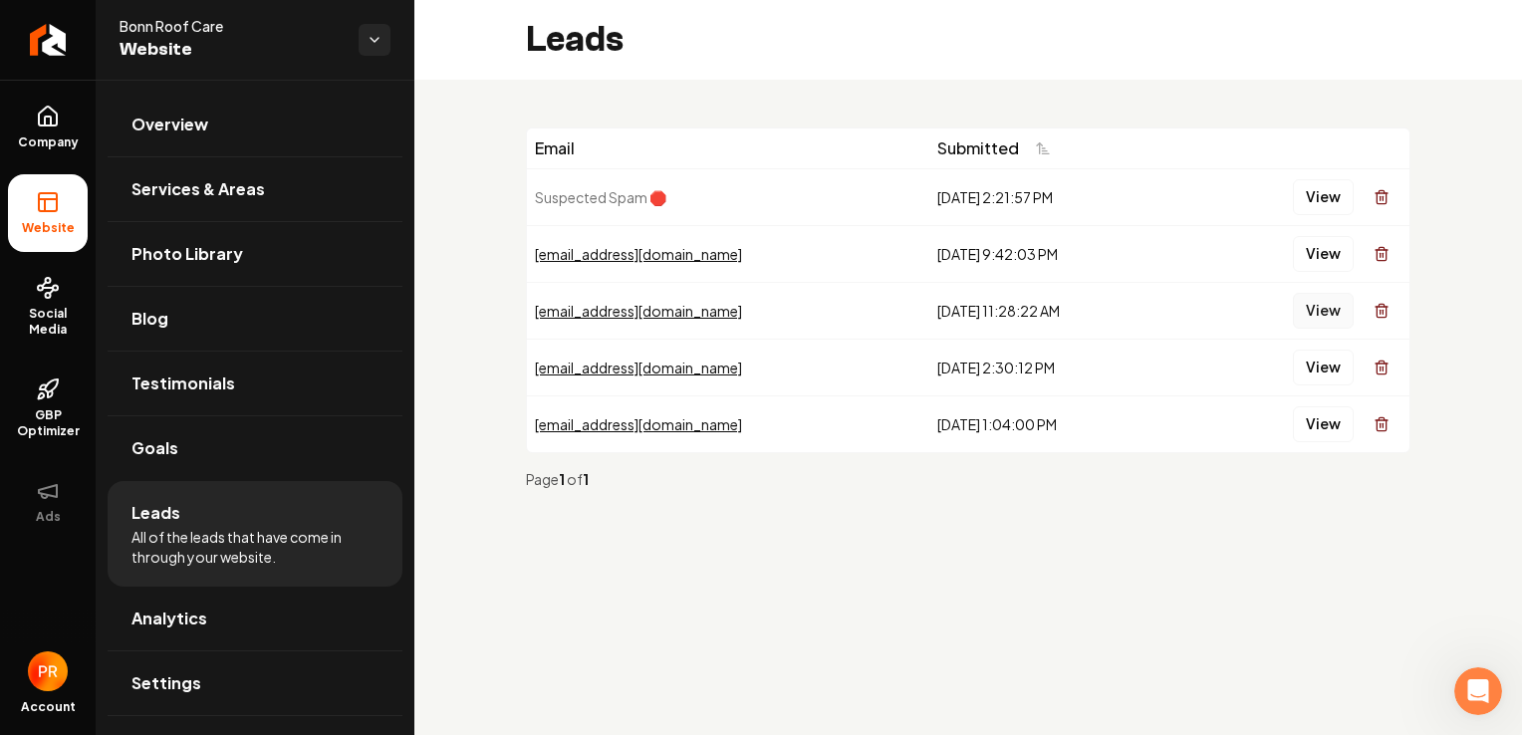
click at [1332, 315] on button "View" at bounding box center [1323, 311] width 61 height 36
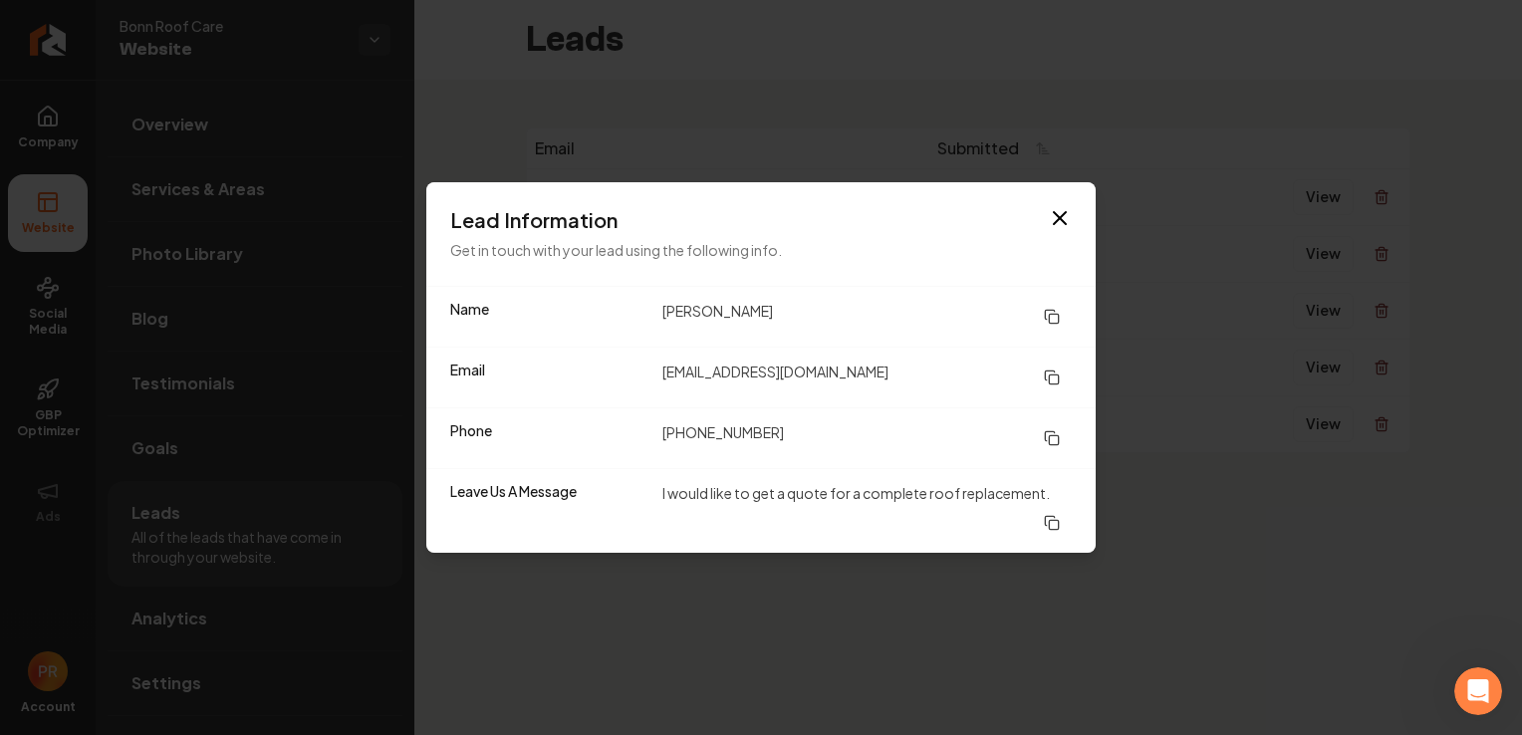
click at [1046, 224] on h3 "Lead Information" at bounding box center [761, 220] width 622 height 28
click at [1050, 221] on icon "button" at bounding box center [1060, 218] width 24 height 24
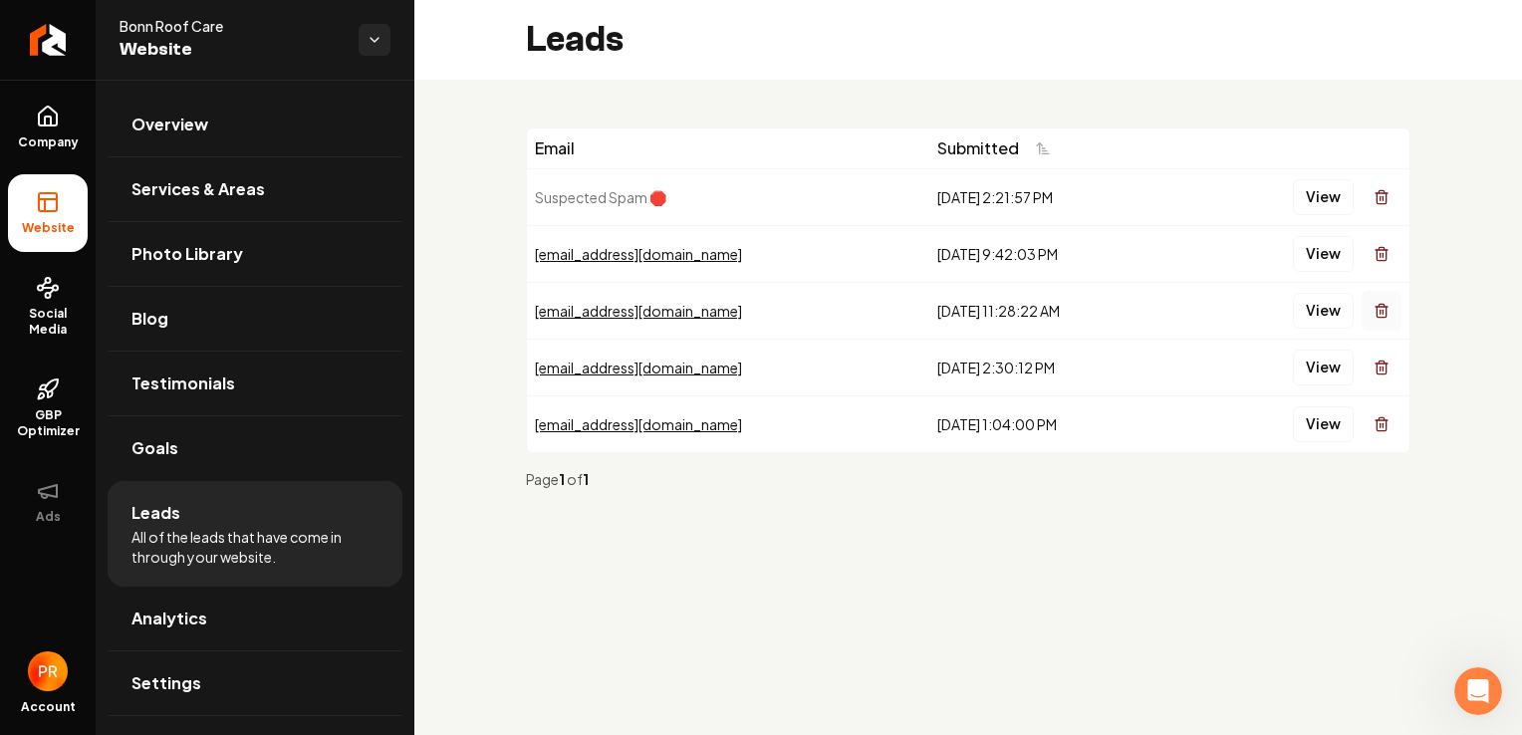
click at [1375, 314] on icon "Main content area" at bounding box center [1382, 311] width 16 height 16
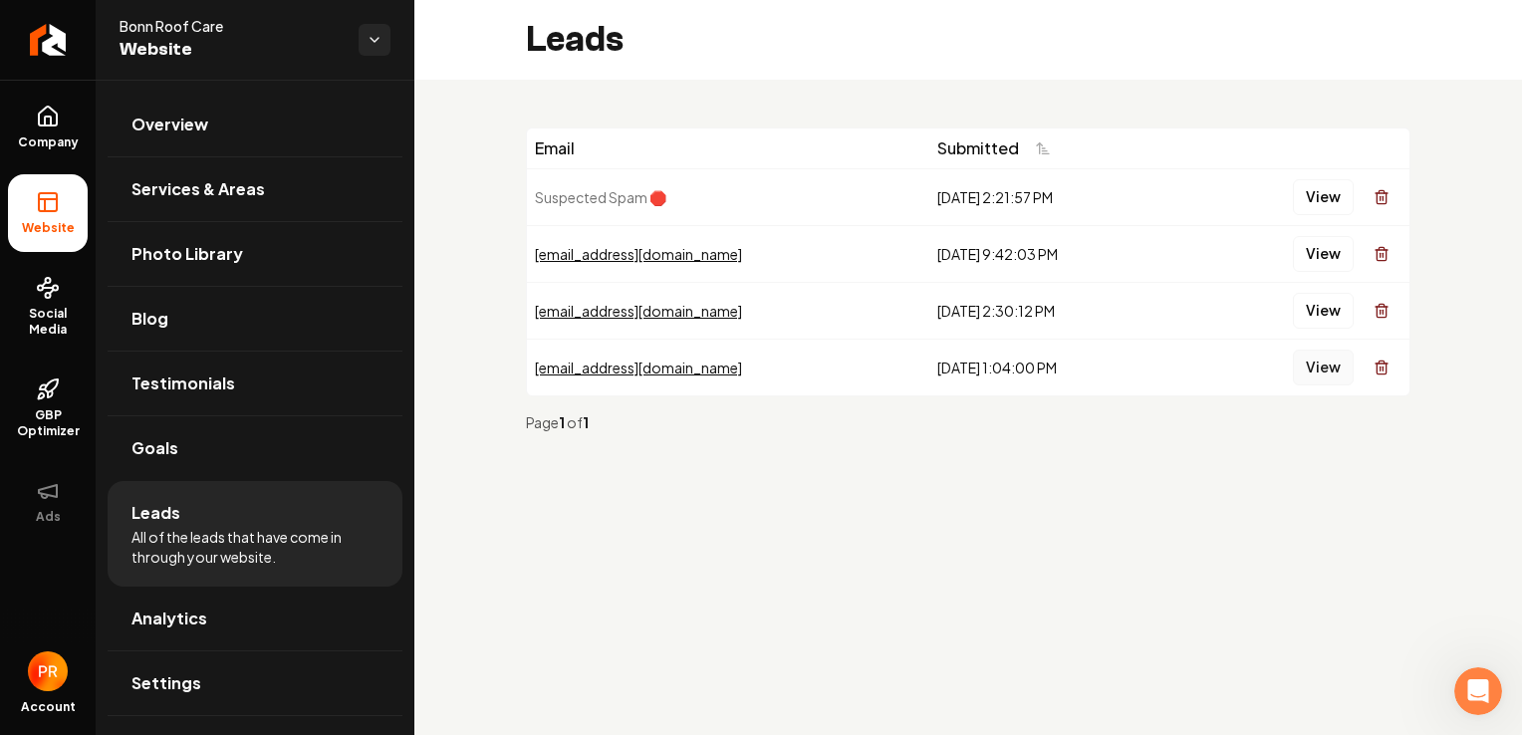
click at [1319, 360] on button "View" at bounding box center [1323, 368] width 61 height 36
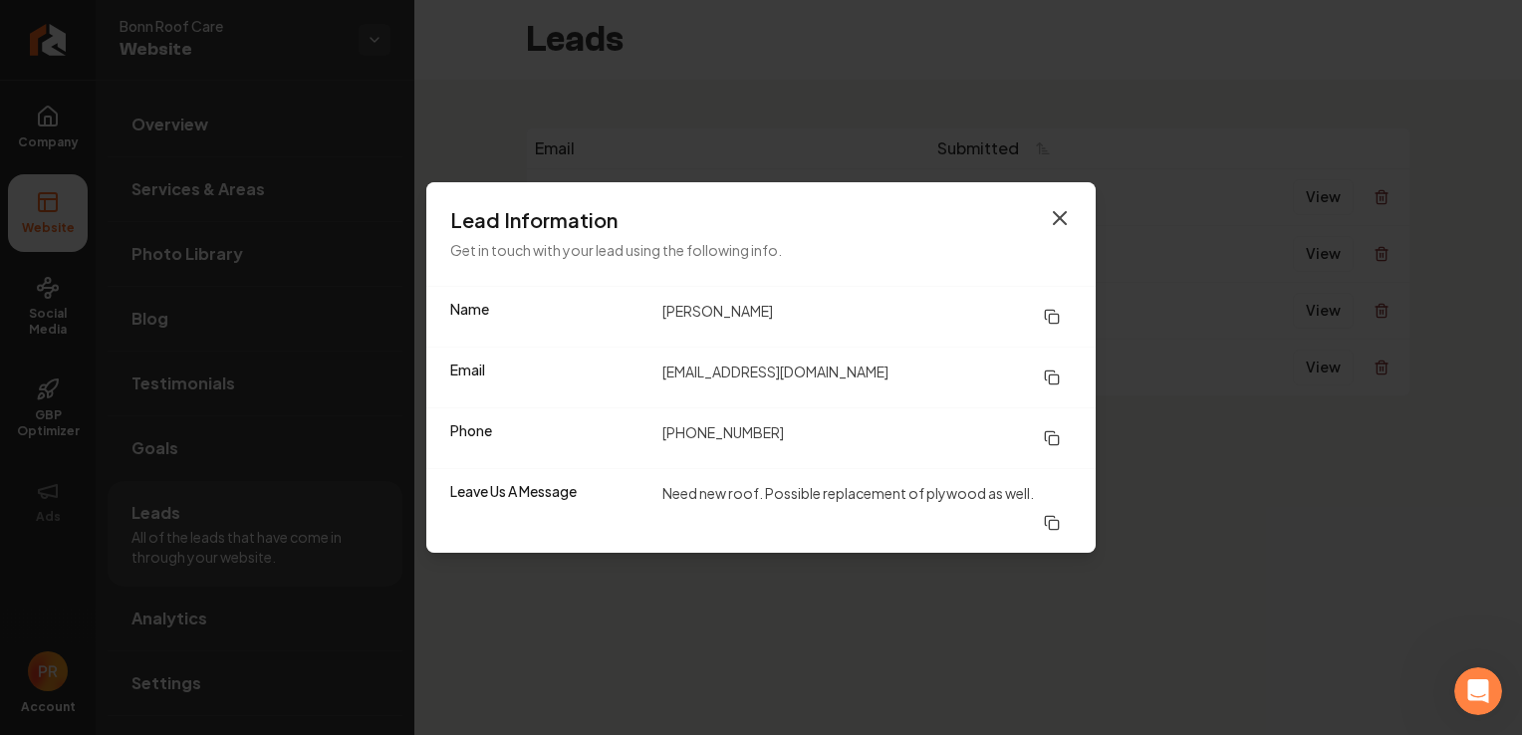
click at [1061, 220] on icon "button" at bounding box center [1060, 218] width 12 height 12
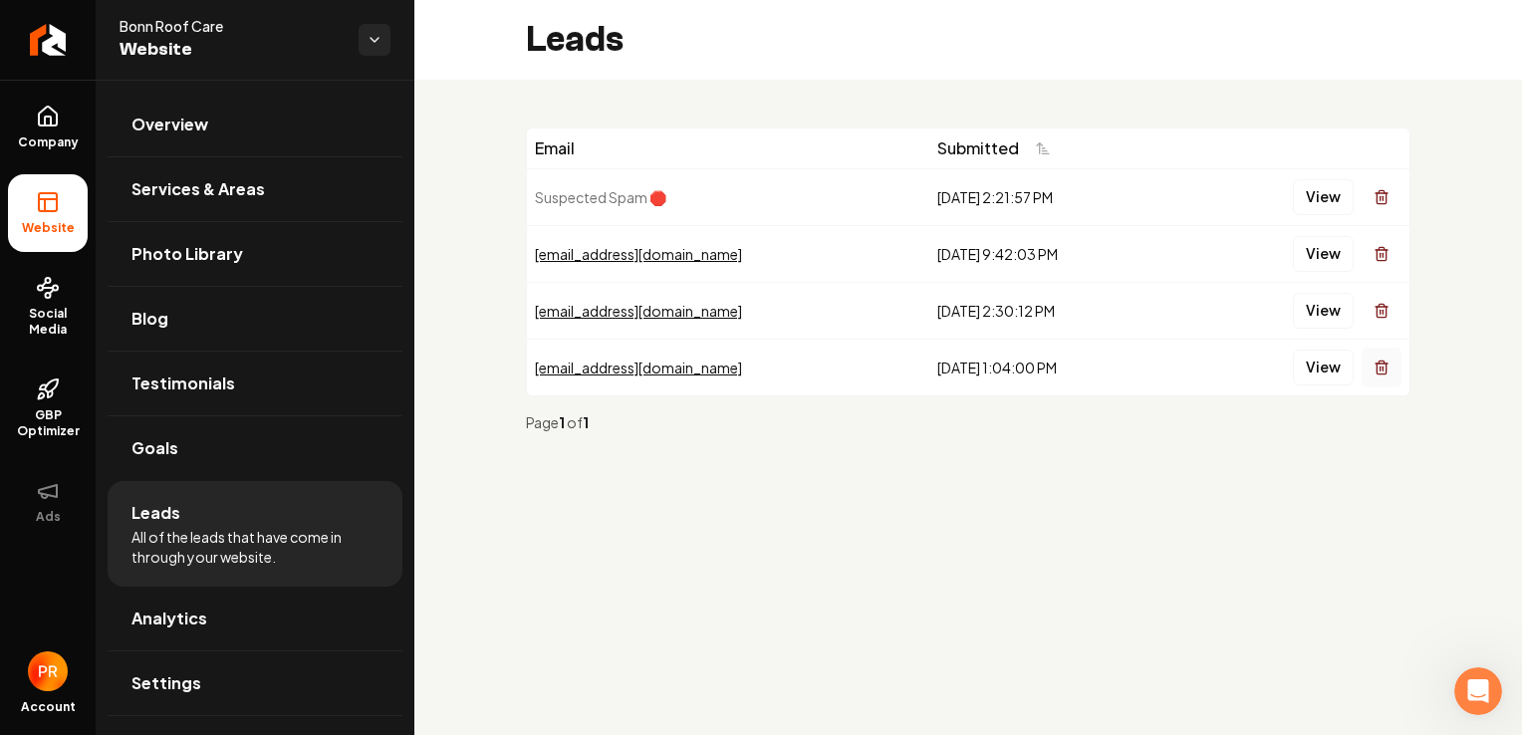
click at [1383, 367] on line "Main content area" at bounding box center [1383, 369] width 0 height 4
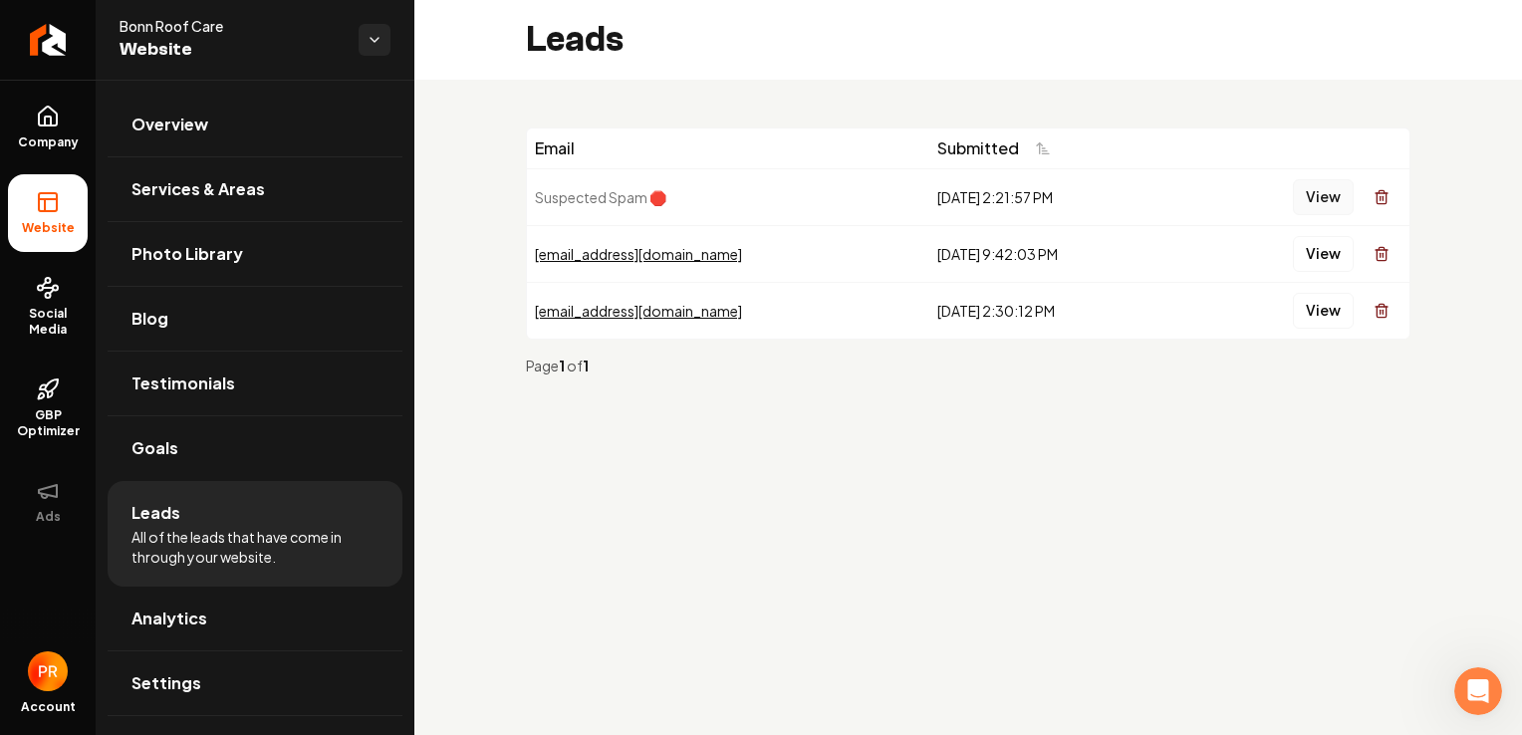
click at [1330, 202] on button "View" at bounding box center [1323, 197] width 61 height 36
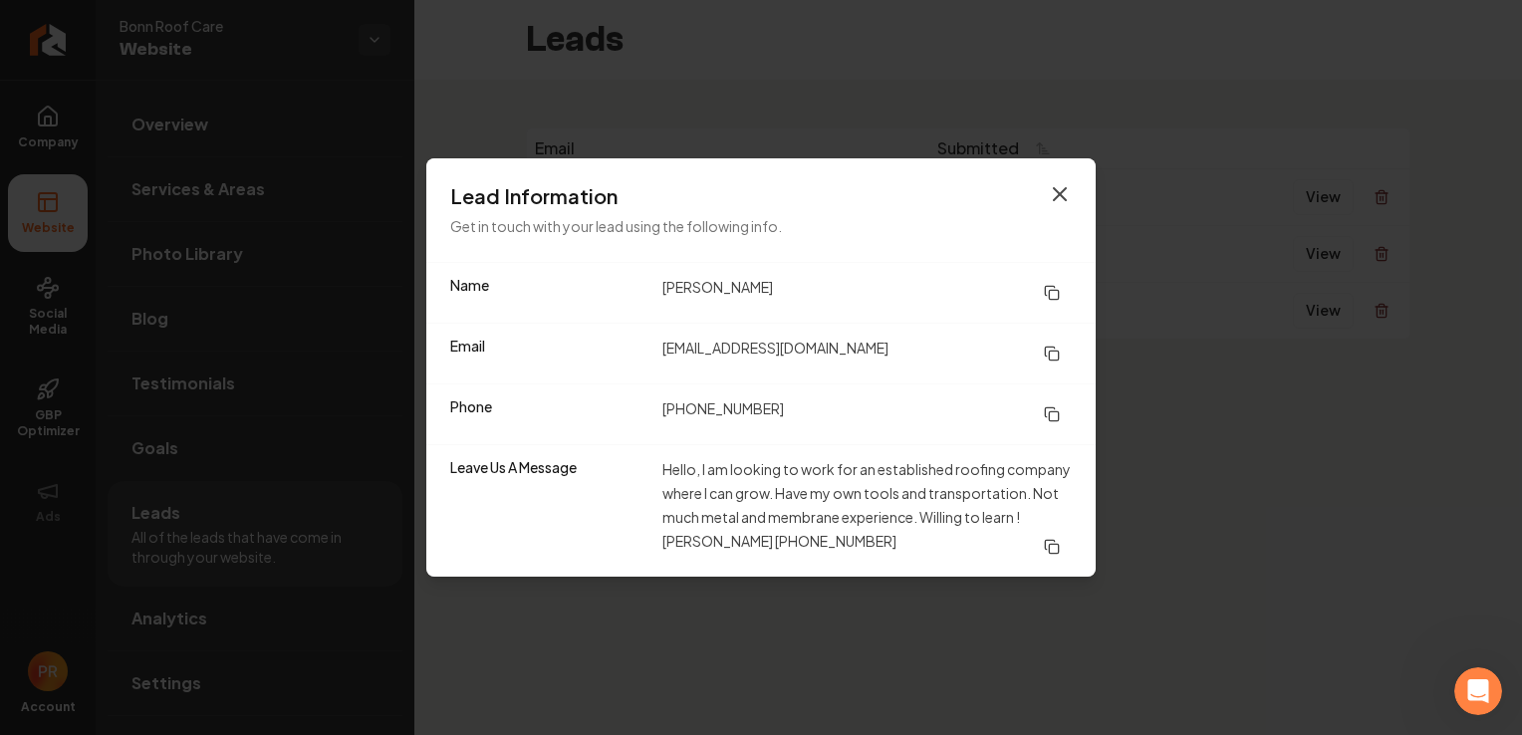
click at [1060, 195] on icon "button" at bounding box center [1060, 194] width 12 height 12
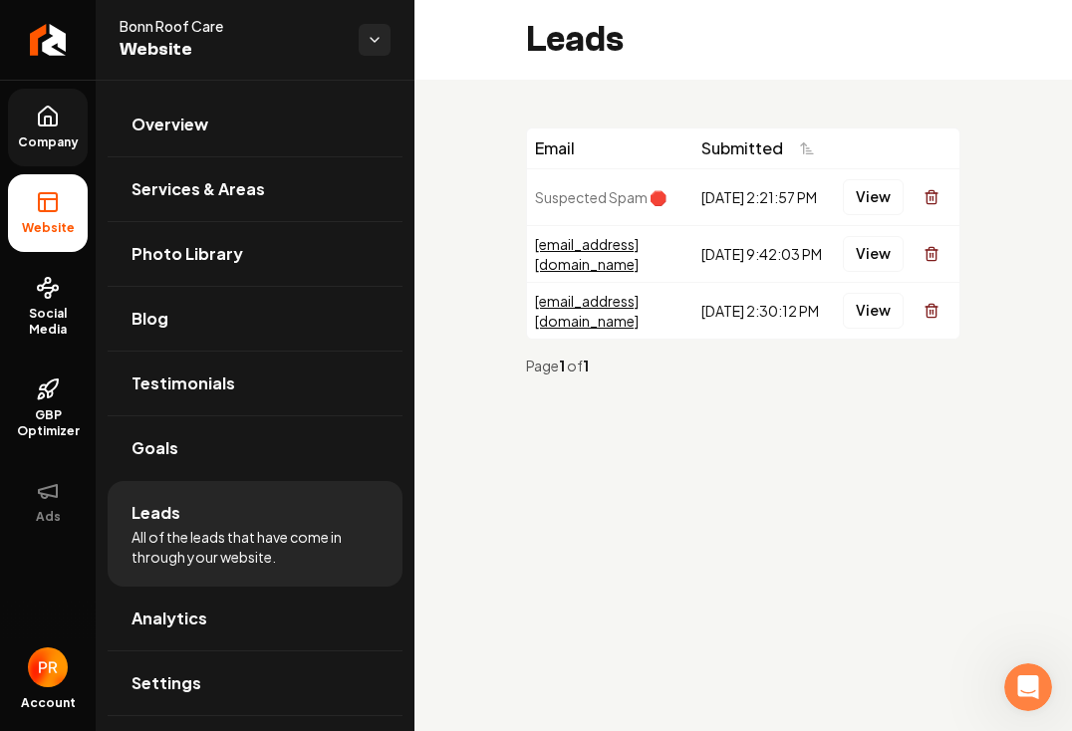
click at [46, 125] on icon at bounding box center [48, 116] width 18 height 19
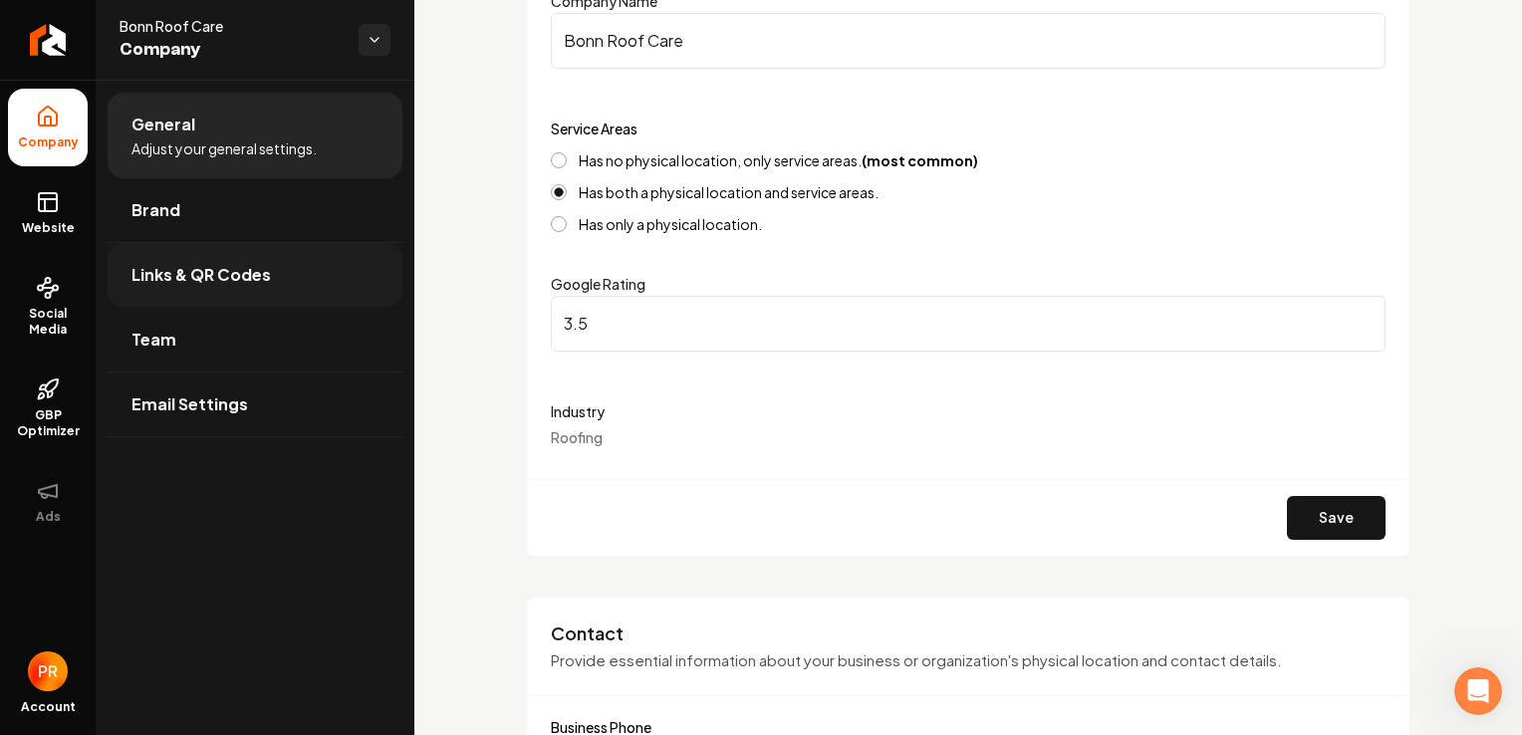
scroll to position [299, 0]
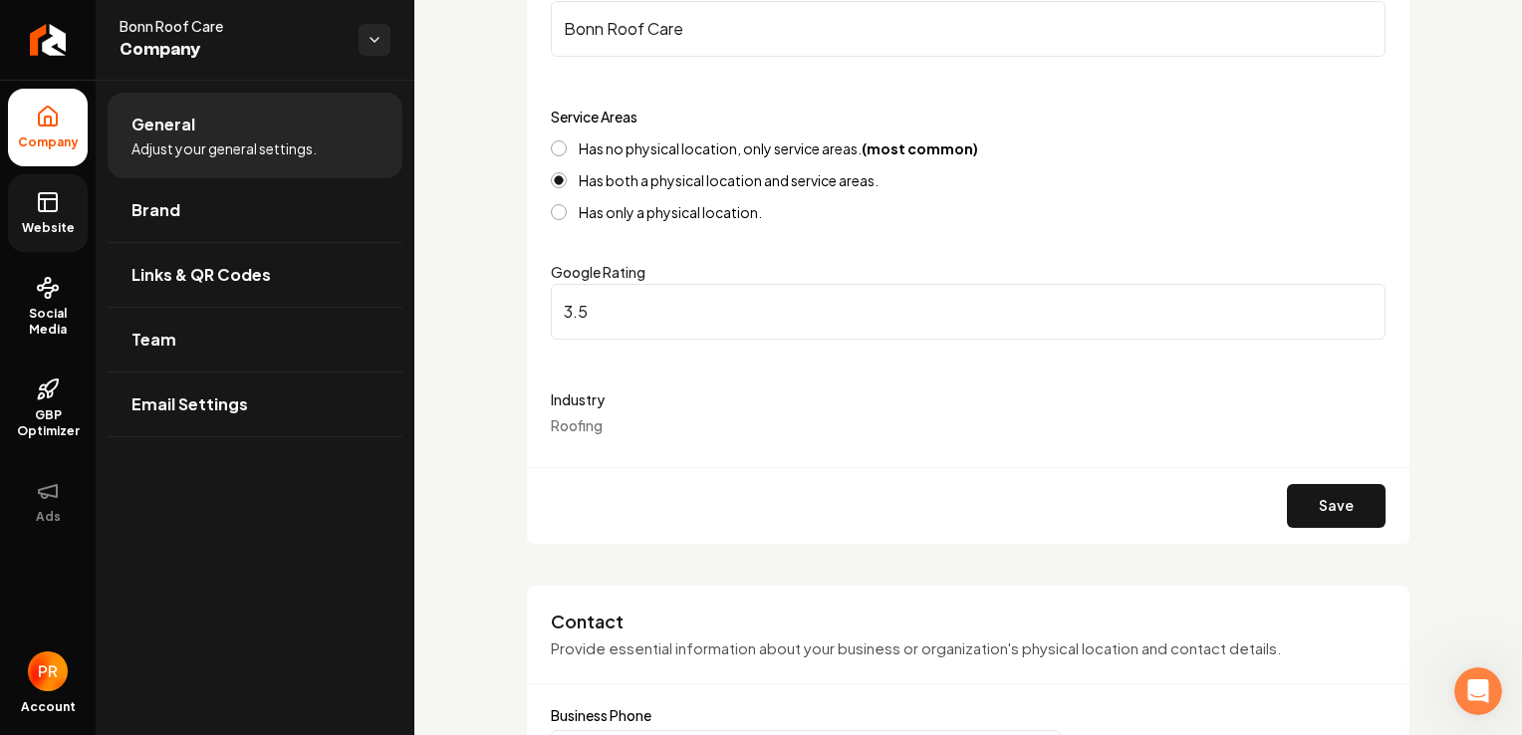
click at [45, 209] on icon at bounding box center [45, 205] width 0 height 12
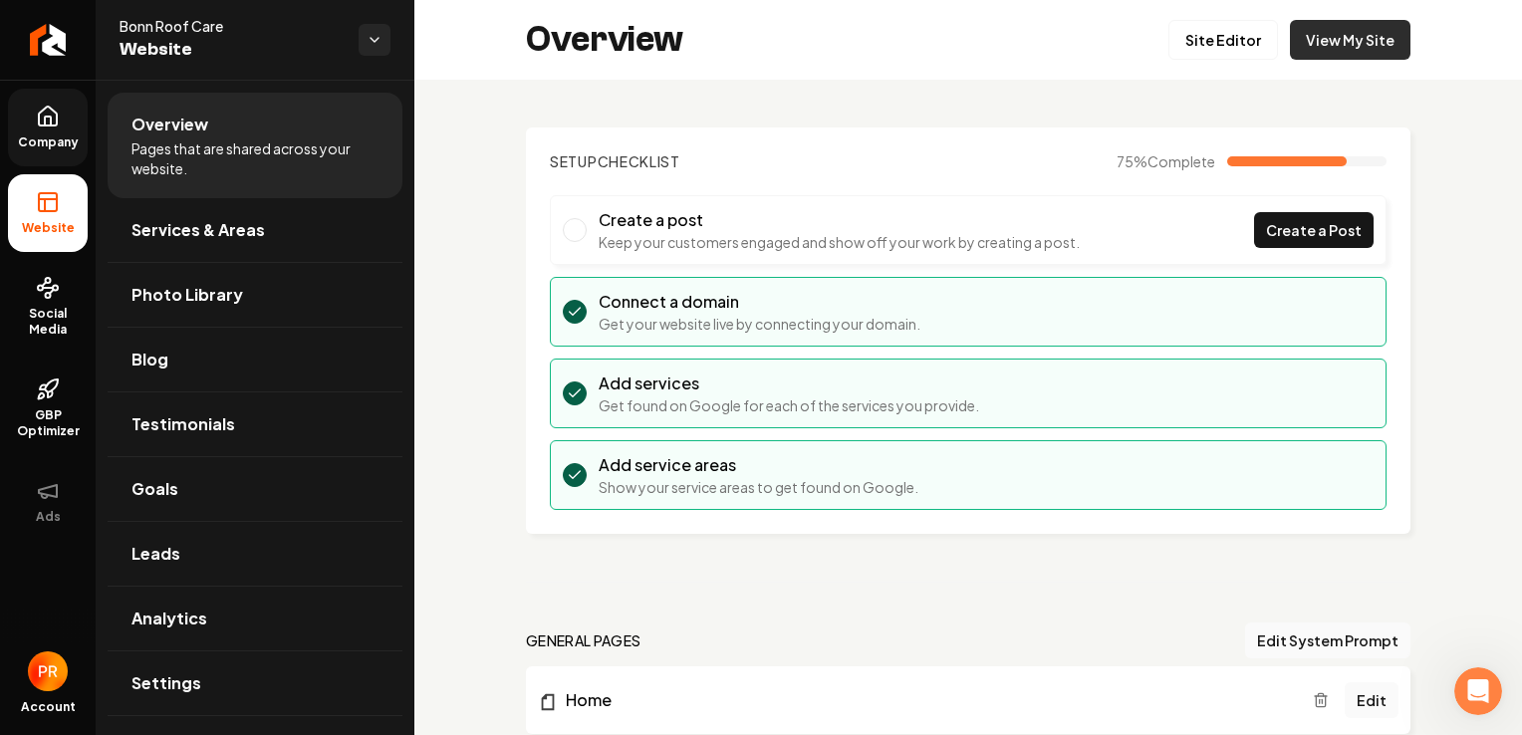
click at [1322, 41] on link "View My Site" at bounding box center [1350, 40] width 121 height 40
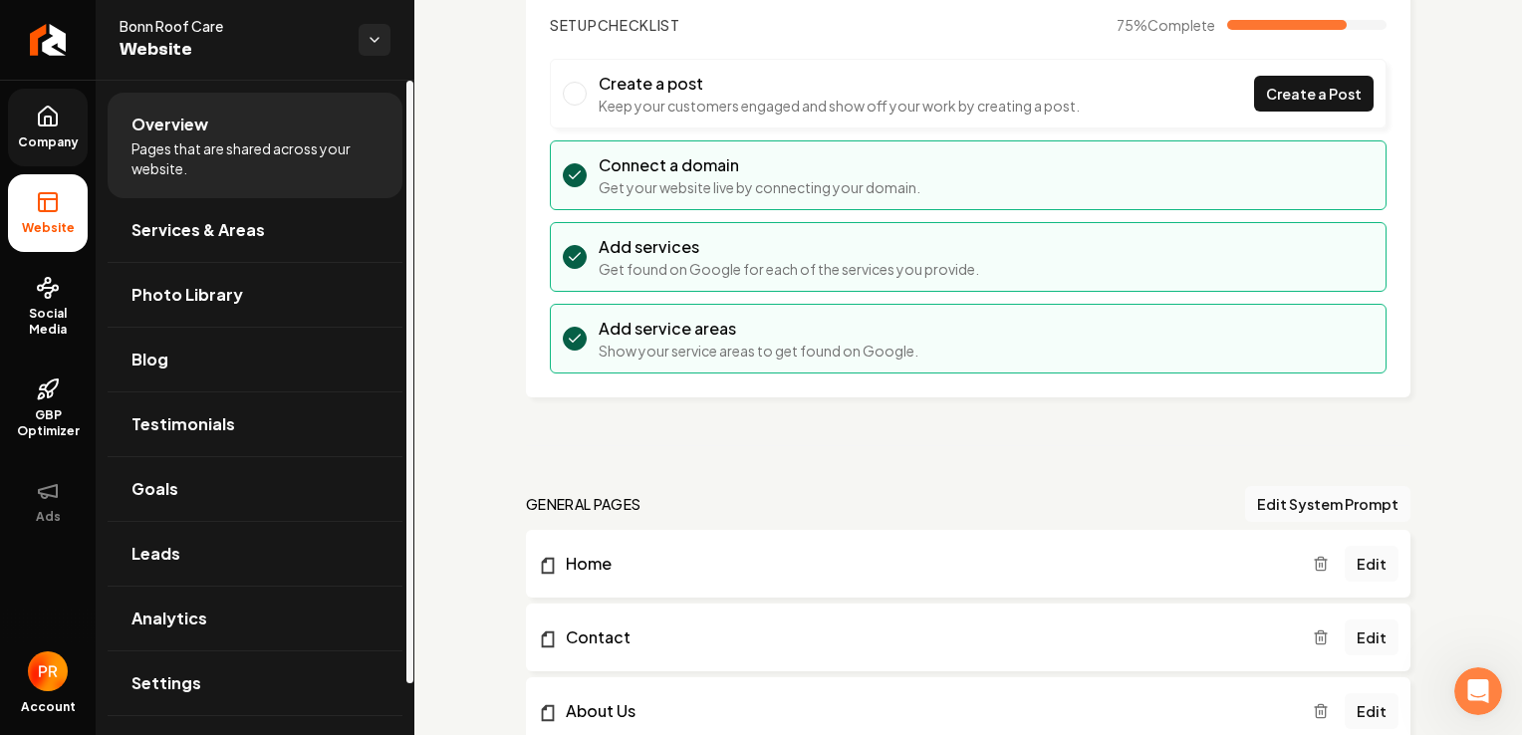
scroll to position [299, 0]
